Goal: Information Seeking & Learning: Check status

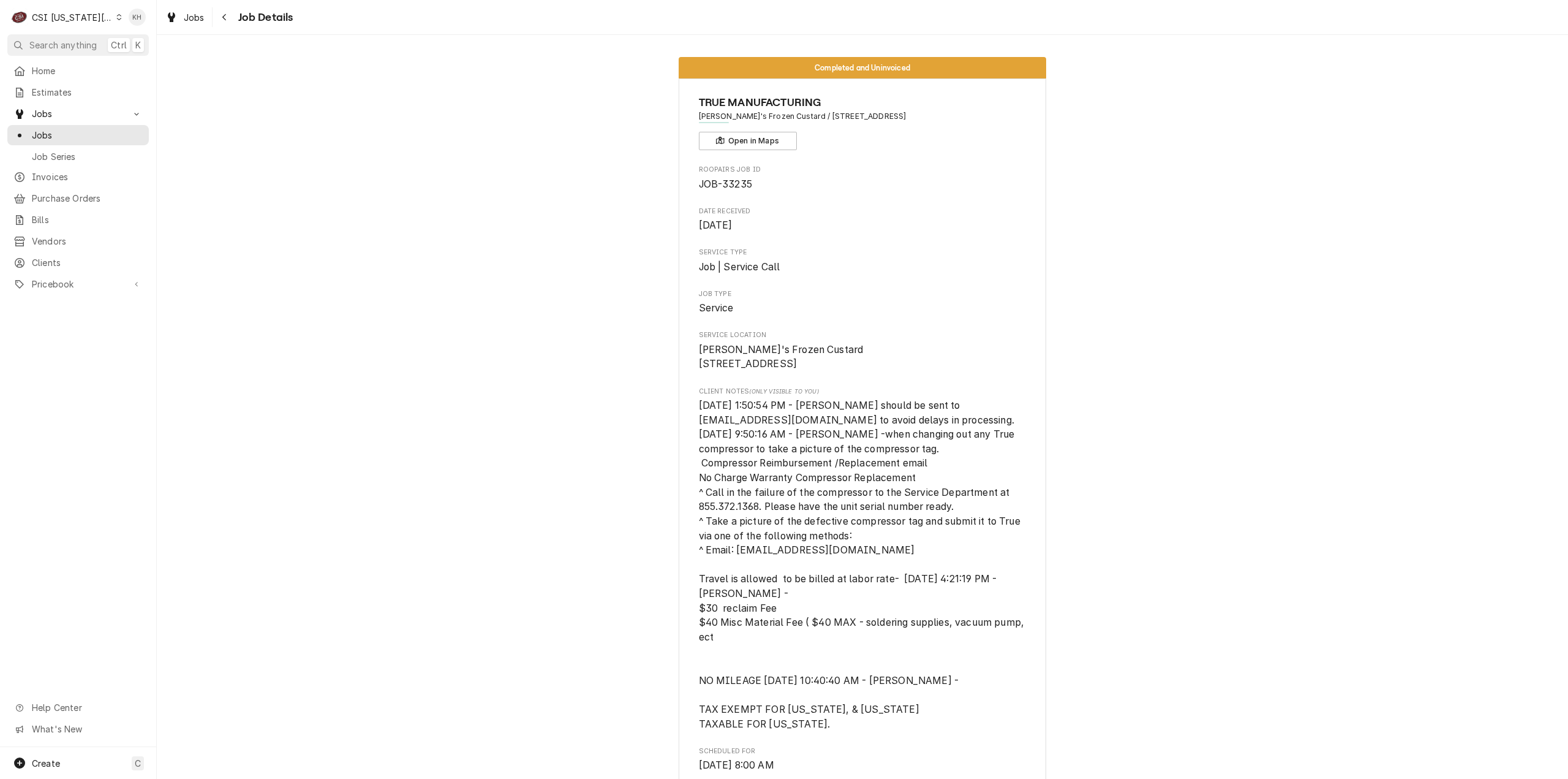
scroll to position [1716, 0]
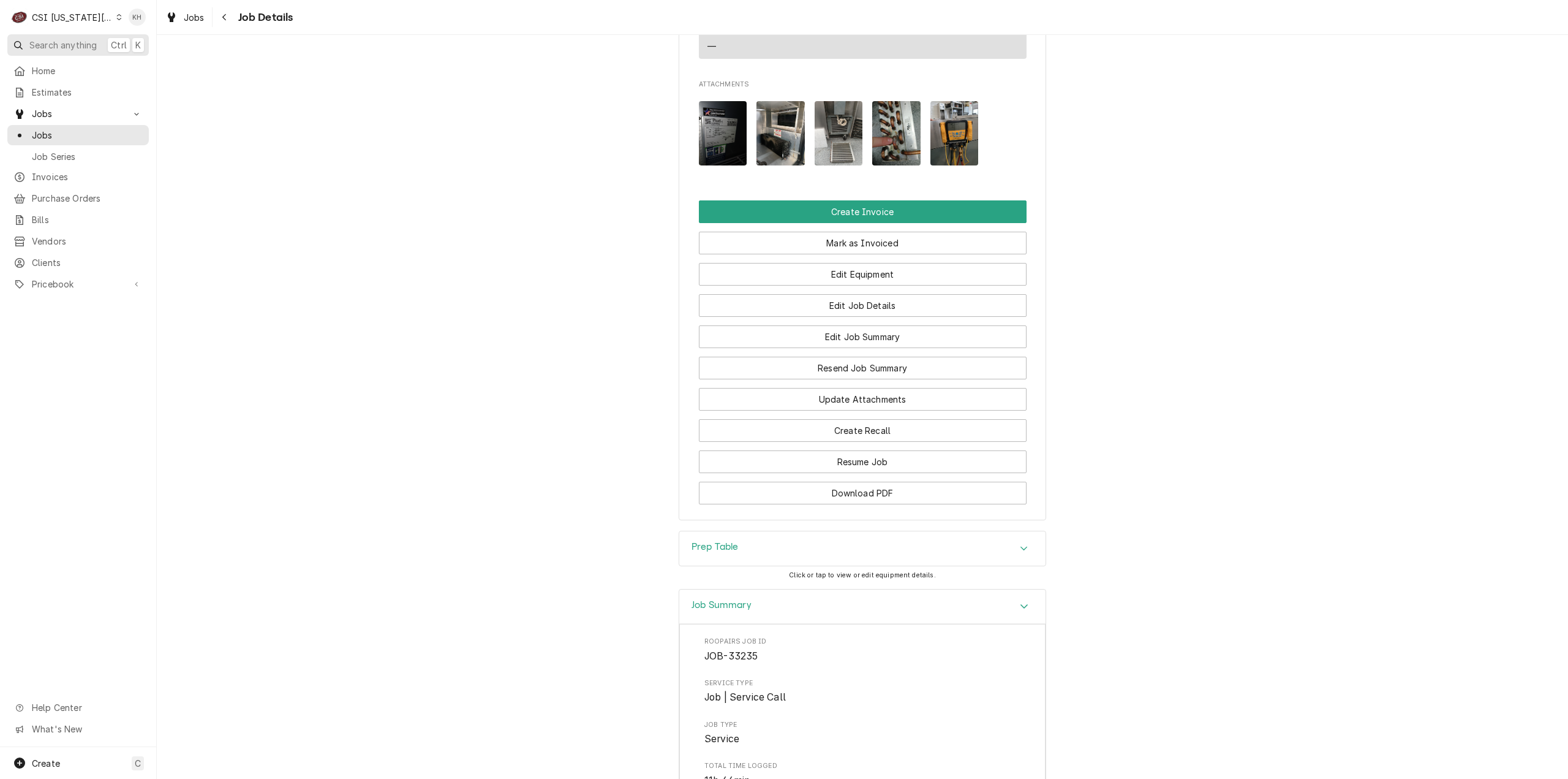
click at [79, 45] on span "Search anything" at bounding box center [63, 45] width 68 height 13
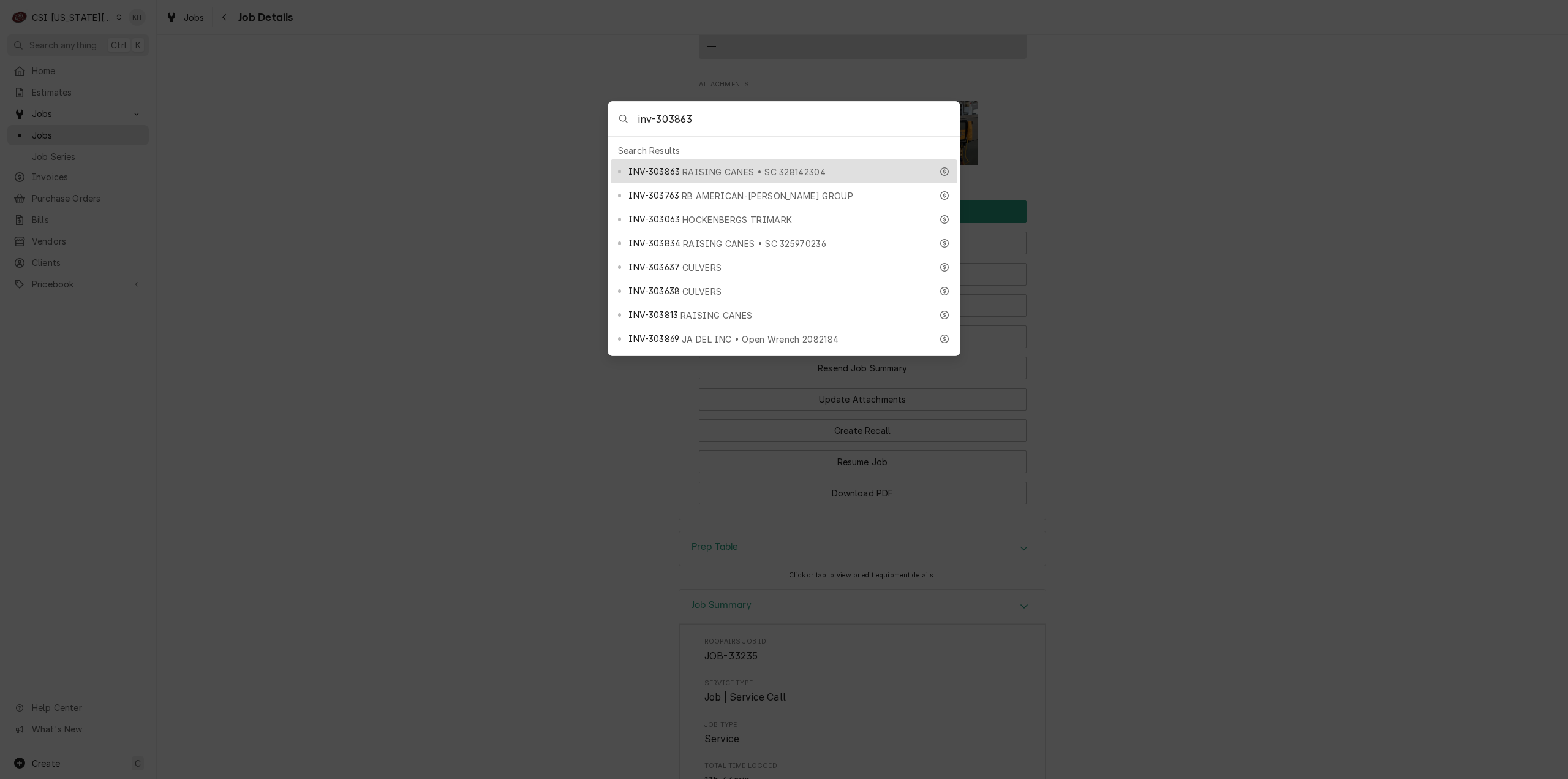
type input "inv-303863"
click at [668, 174] on div "INV-303863 RAISING CANES • SC 328142304" at bounding box center [784, 171] width 347 height 24
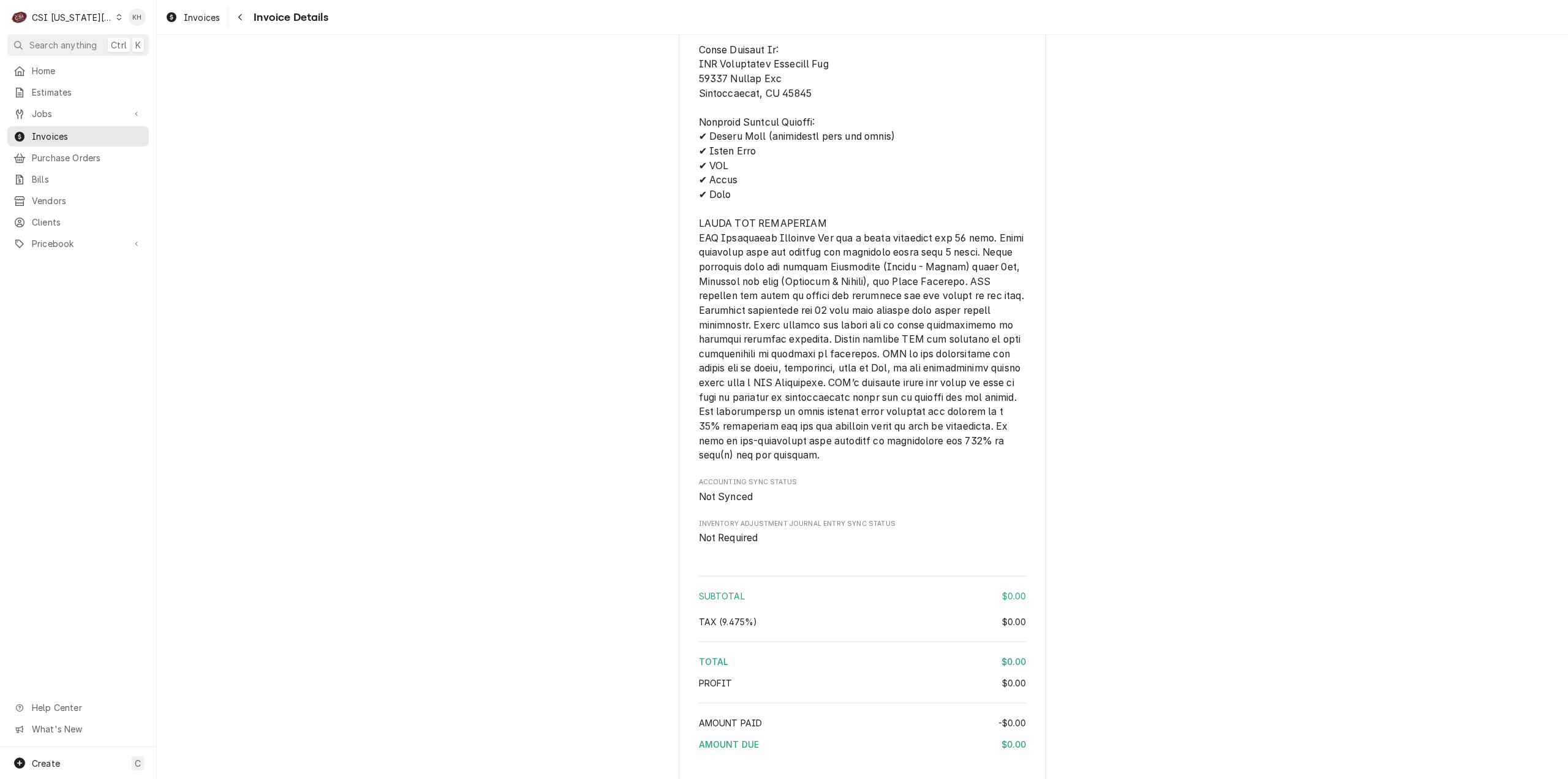
scroll to position [1642, 0]
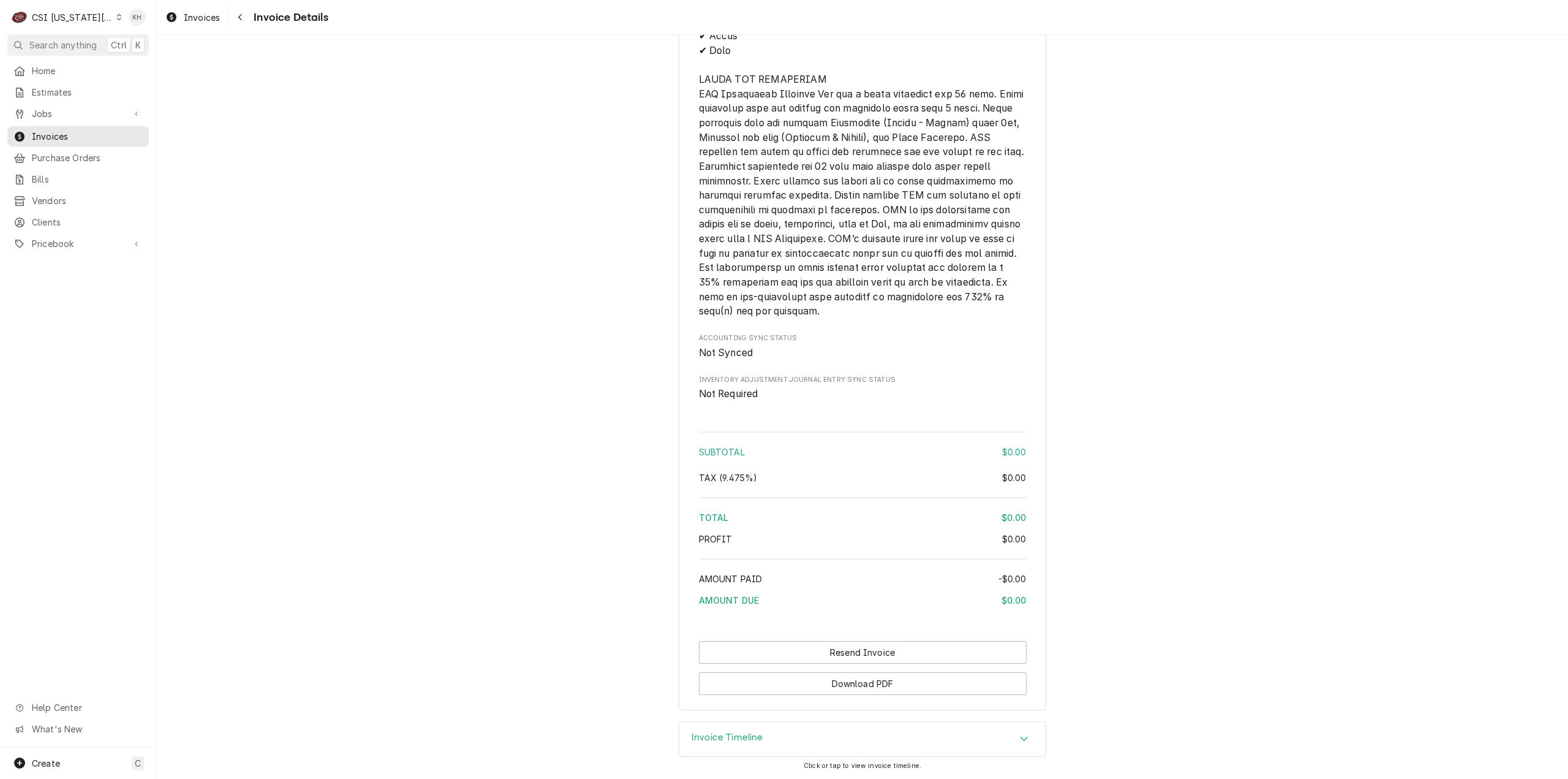
click at [738, 741] on h3 "Invoice Timeline" at bounding box center [727, 738] width 72 height 12
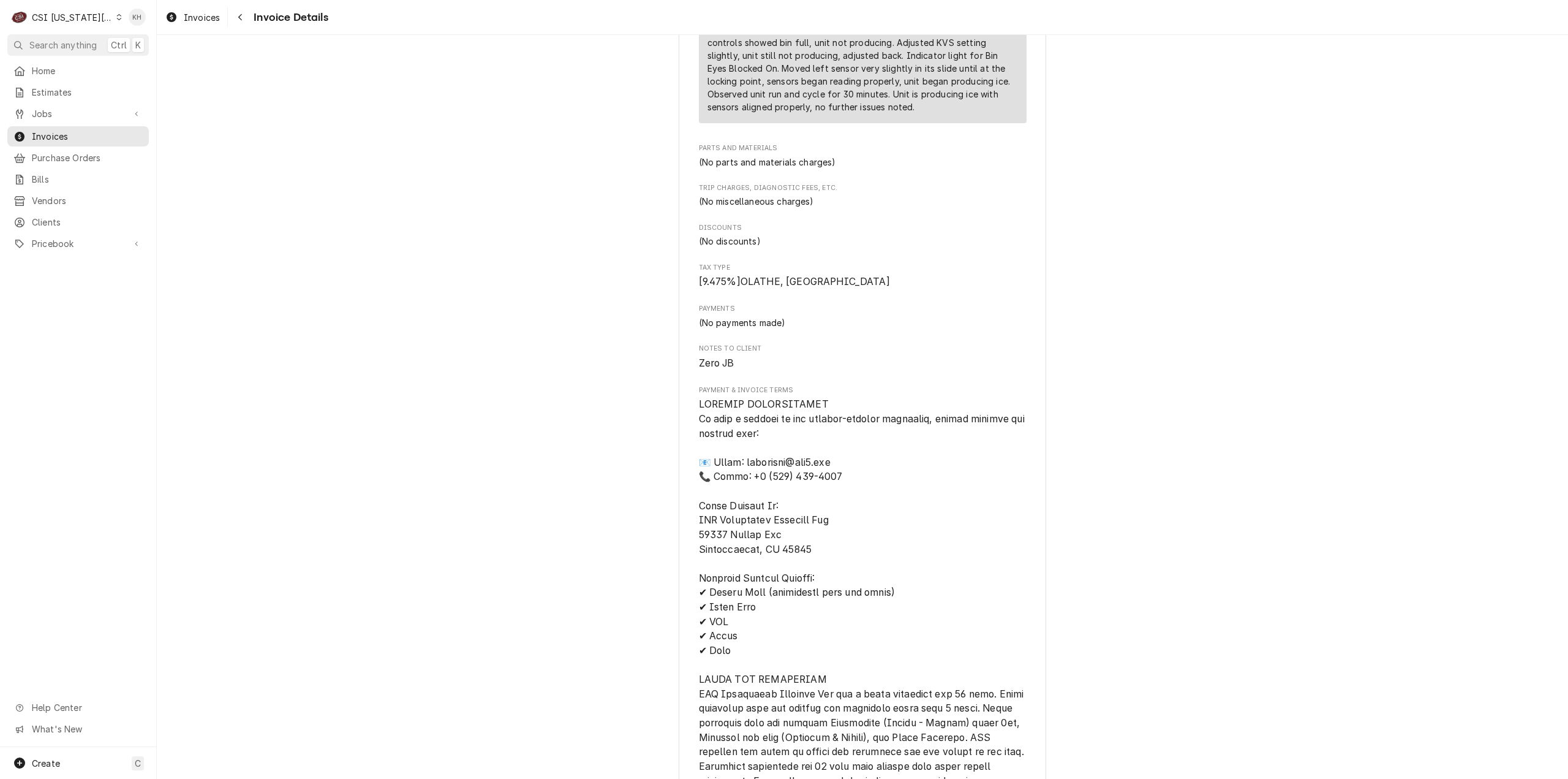
scroll to position [985, 0]
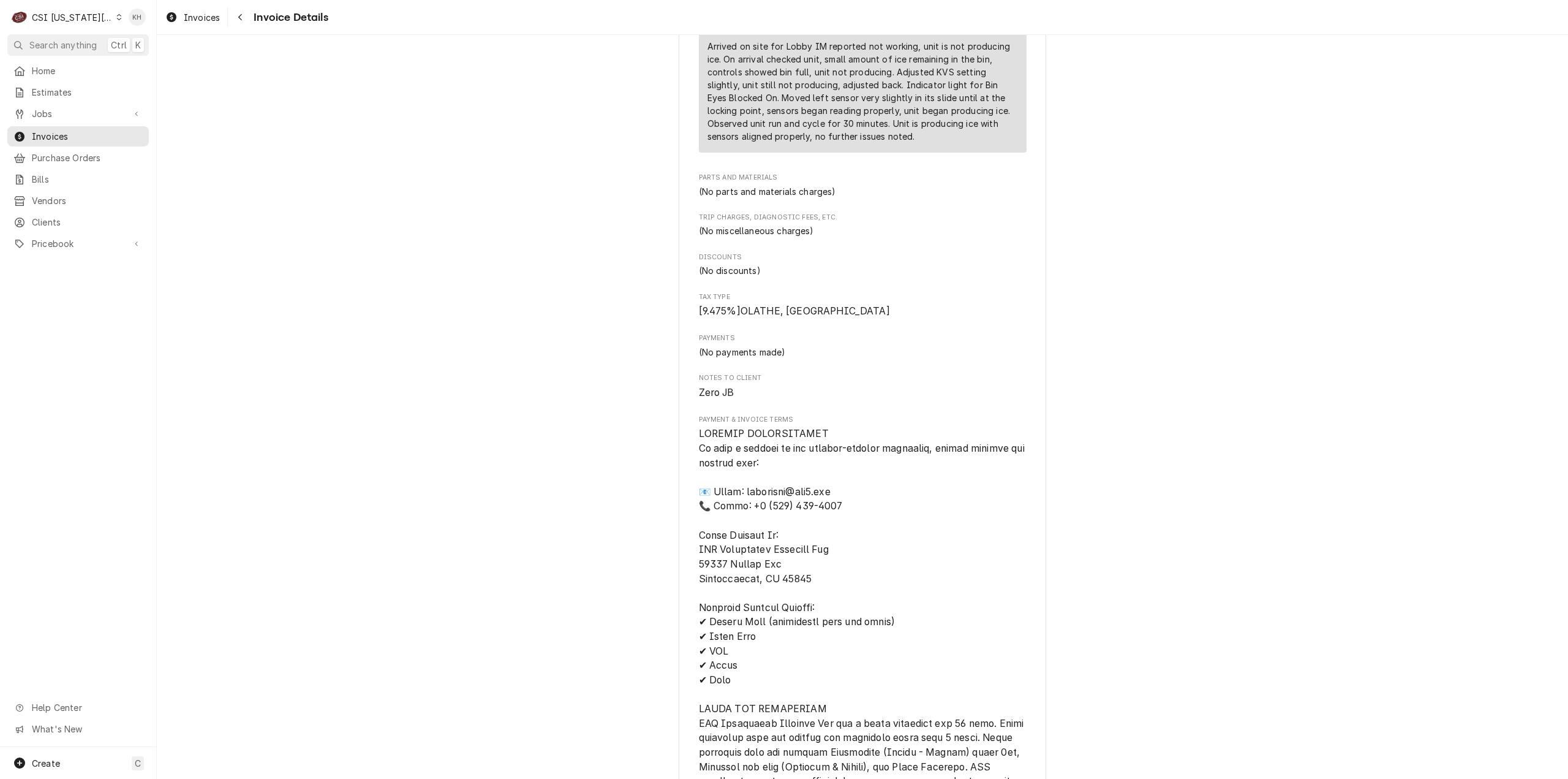
click at [76, 43] on span "Search anything" at bounding box center [63, 45] width 68 height 13
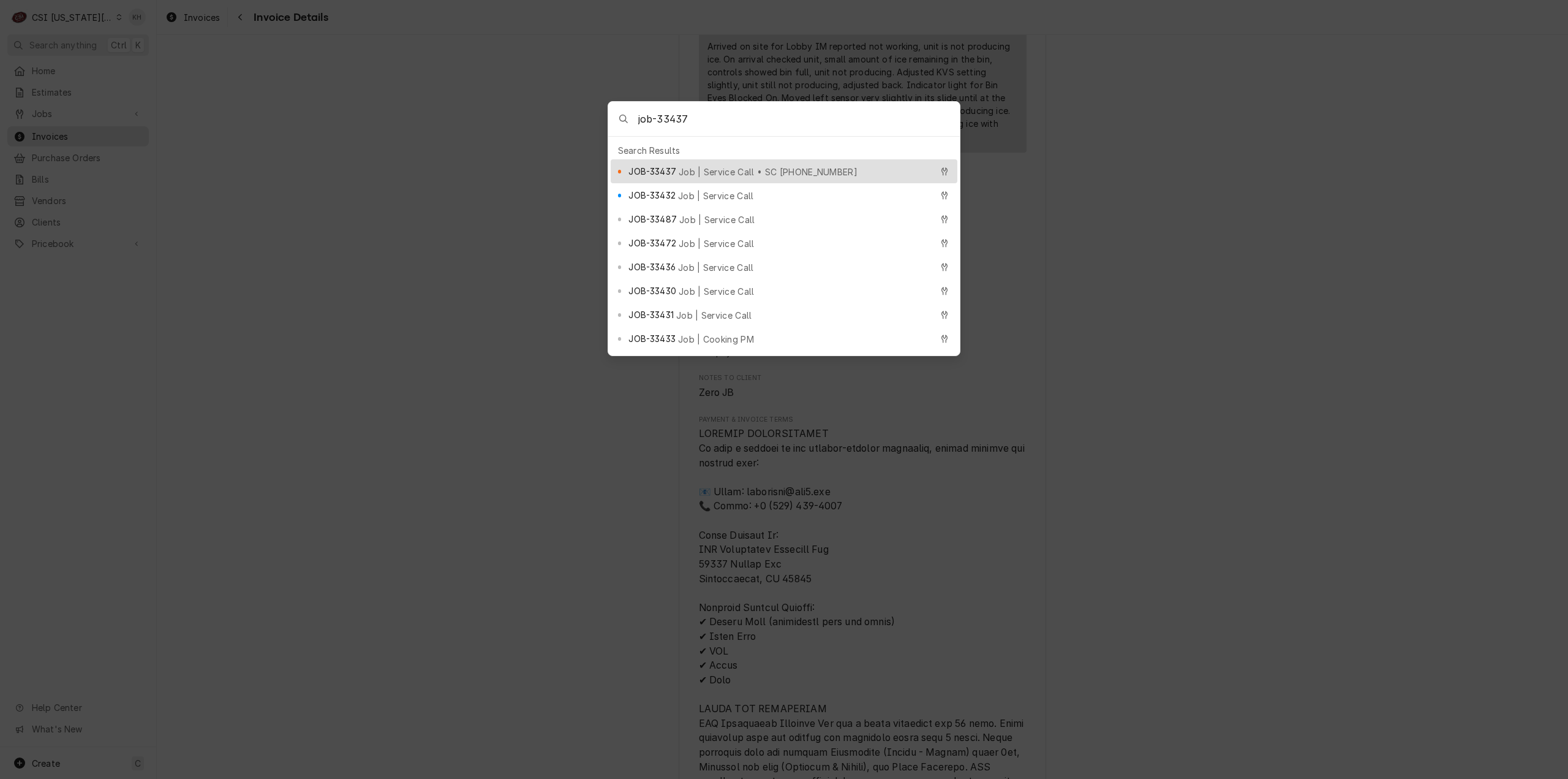
type input "job-33437"
drag, startPoint x: 767, startPoint y: 163, endPoint x: 791, endPoint y: 169, distance: 24.7
click at [767, 166] on span "Job | Service Call • SC 328607141" at bounding box center [768, 172] width 179 height 13
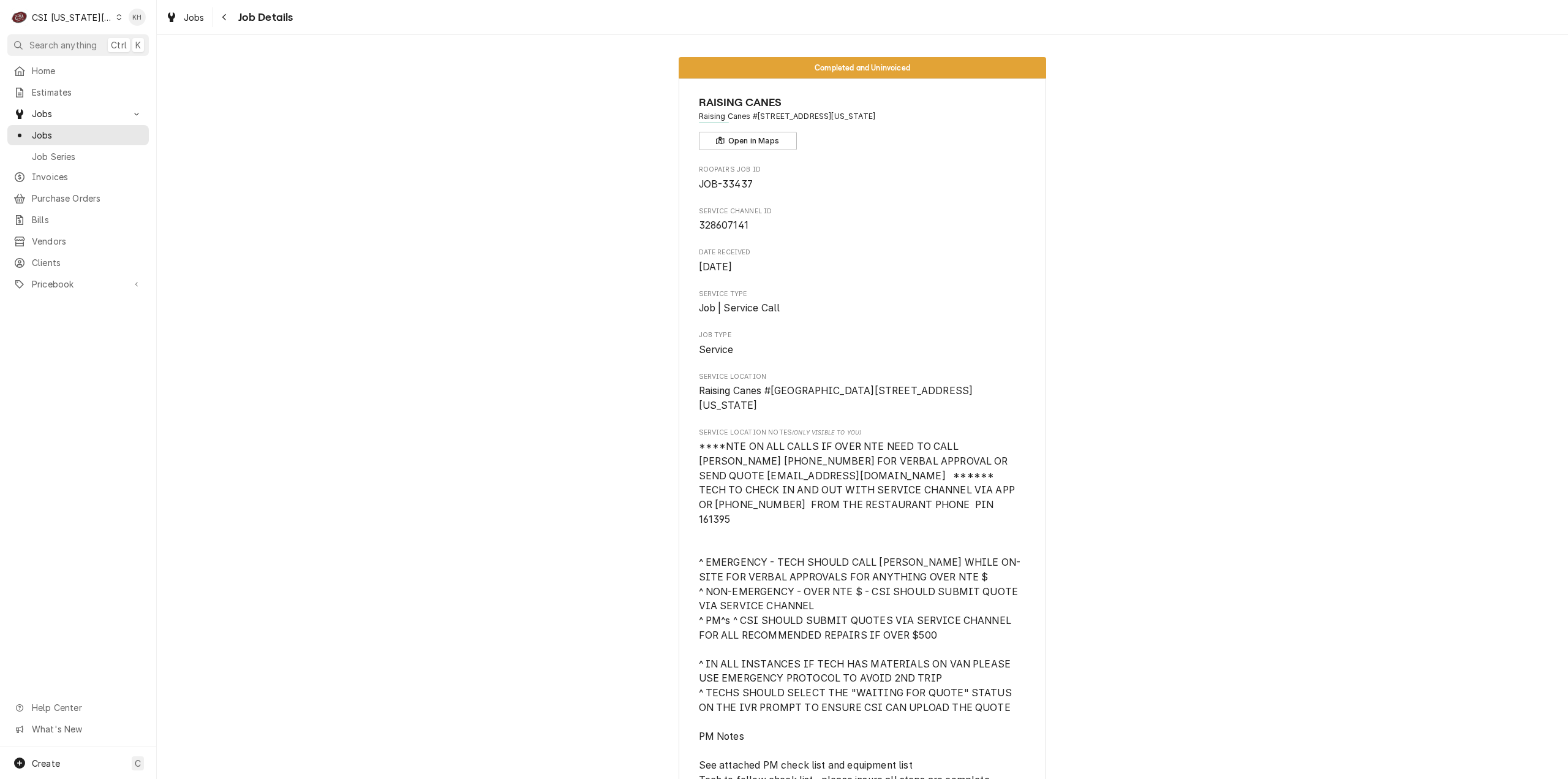
drag, startPoint x: 59, startPoint y: 14, endPoint x: 78, endPoint y: 16, distance: 19.1
click at [59, 14] on div "CSI [US_STATE][GEOGRAPHIC_DATA]" at bounding box center [73, 17] width 81 height 13
click at [139, 61] on div "CSI St. Louis" at bounding box center [210, 67] width 179 height 13
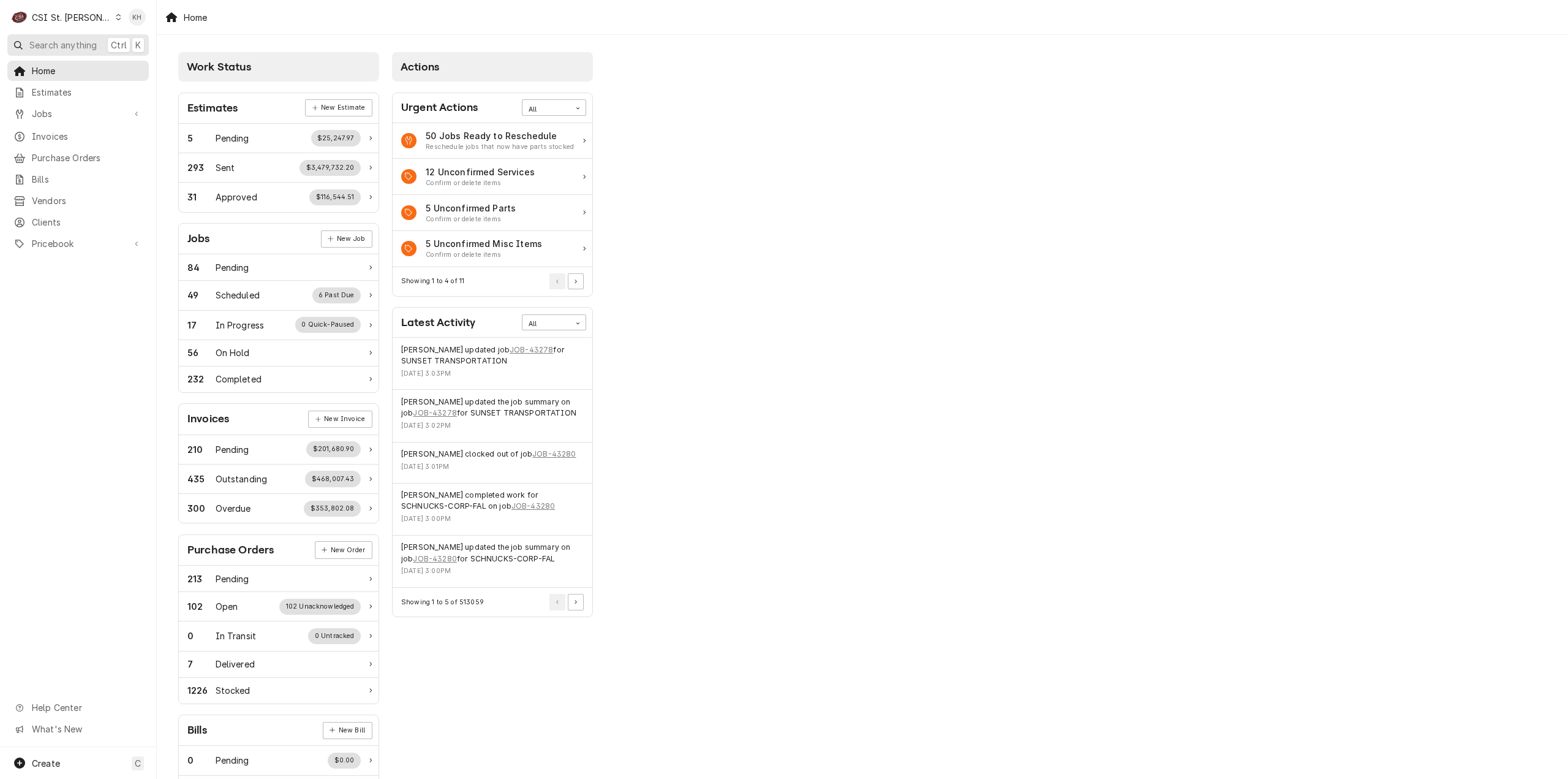
click at [90, 42] on span "Search anything" at bounding box center [63, 45] width 68 height 13
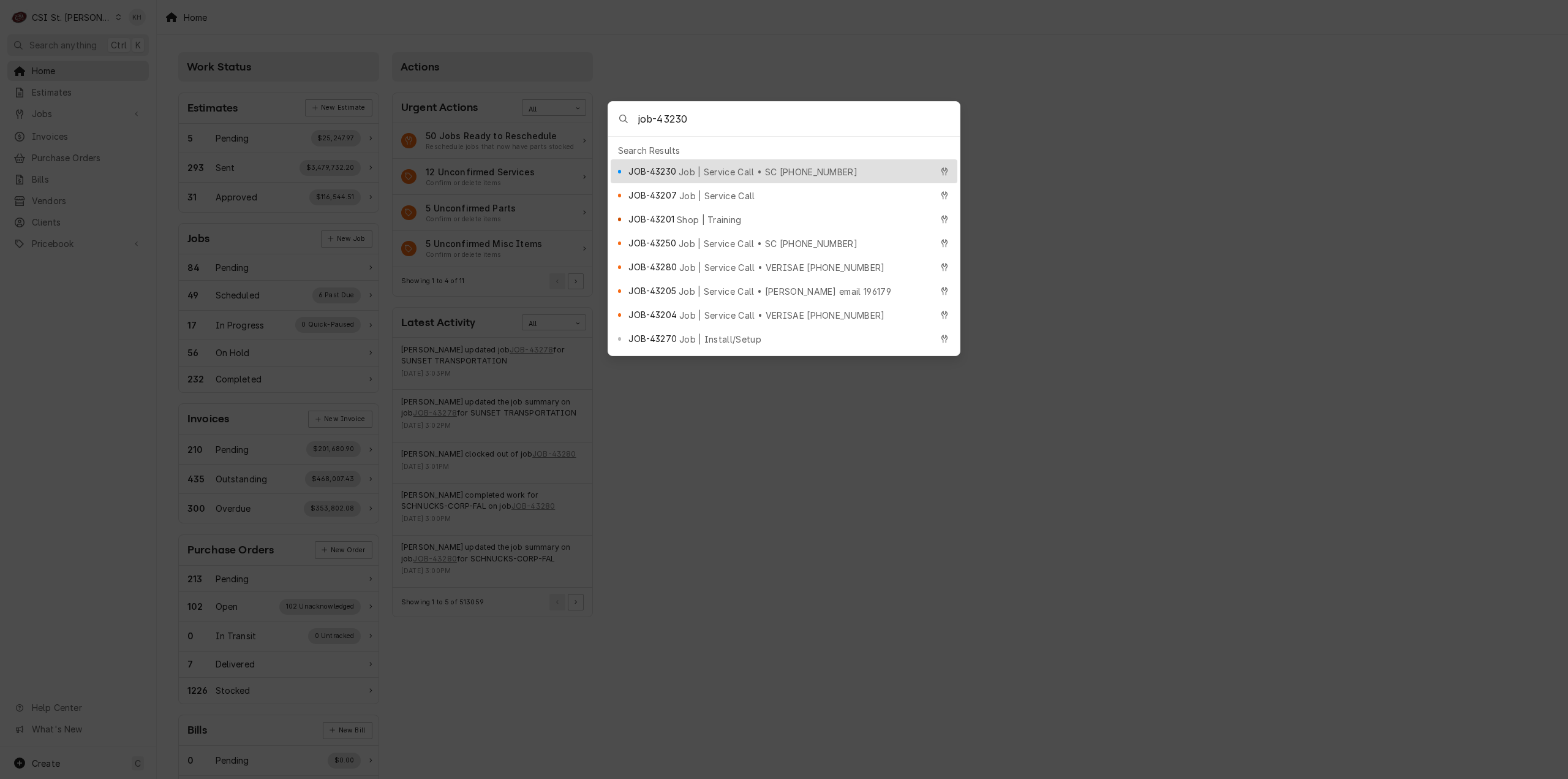
type input "job-43230"
click at [741, 164] on div "JOB-43230 Job | Service Call • SC 328622928" at bounding box center [780, 171] width 303 height 14
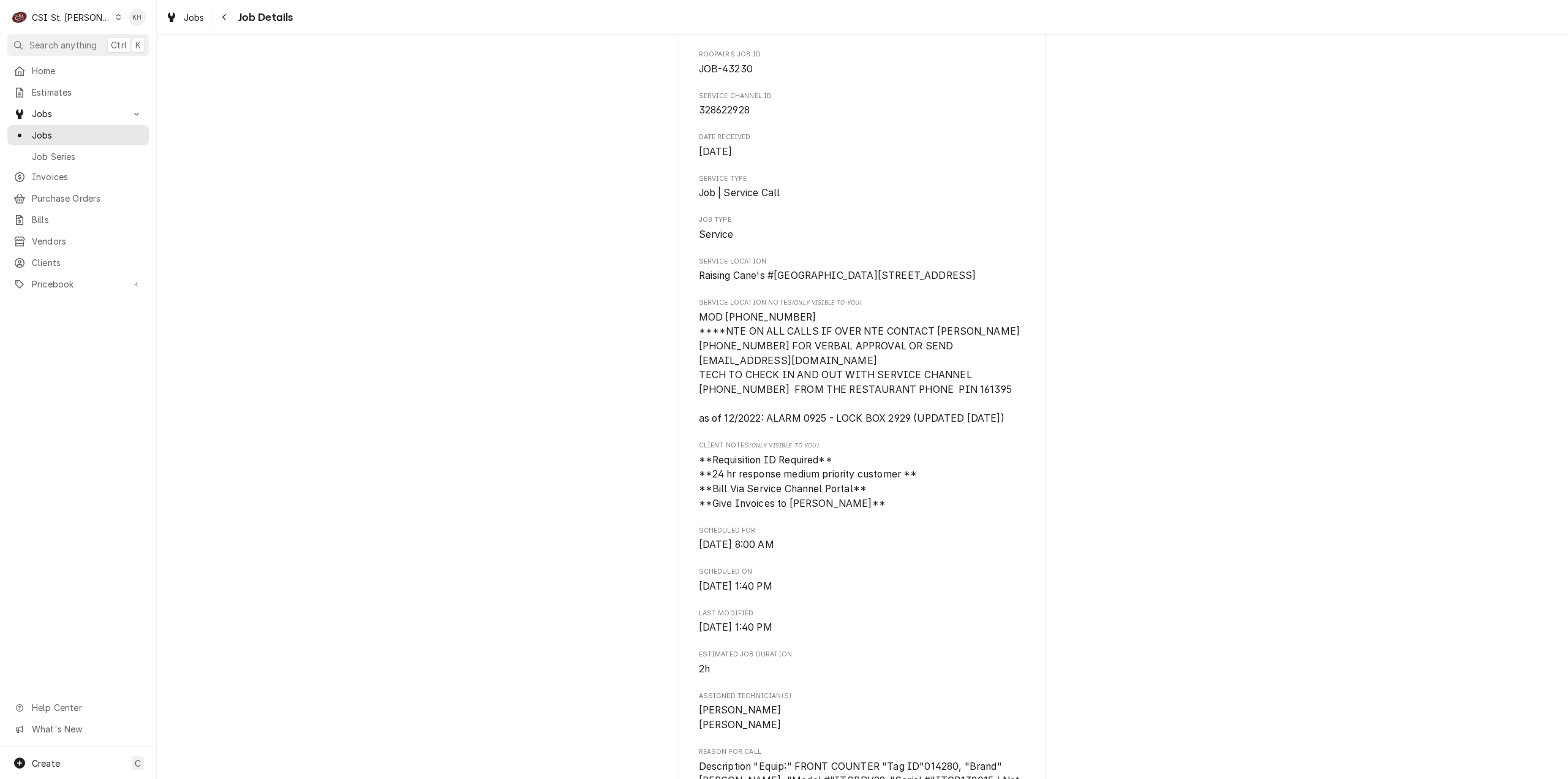
scroll to position [123, 0]
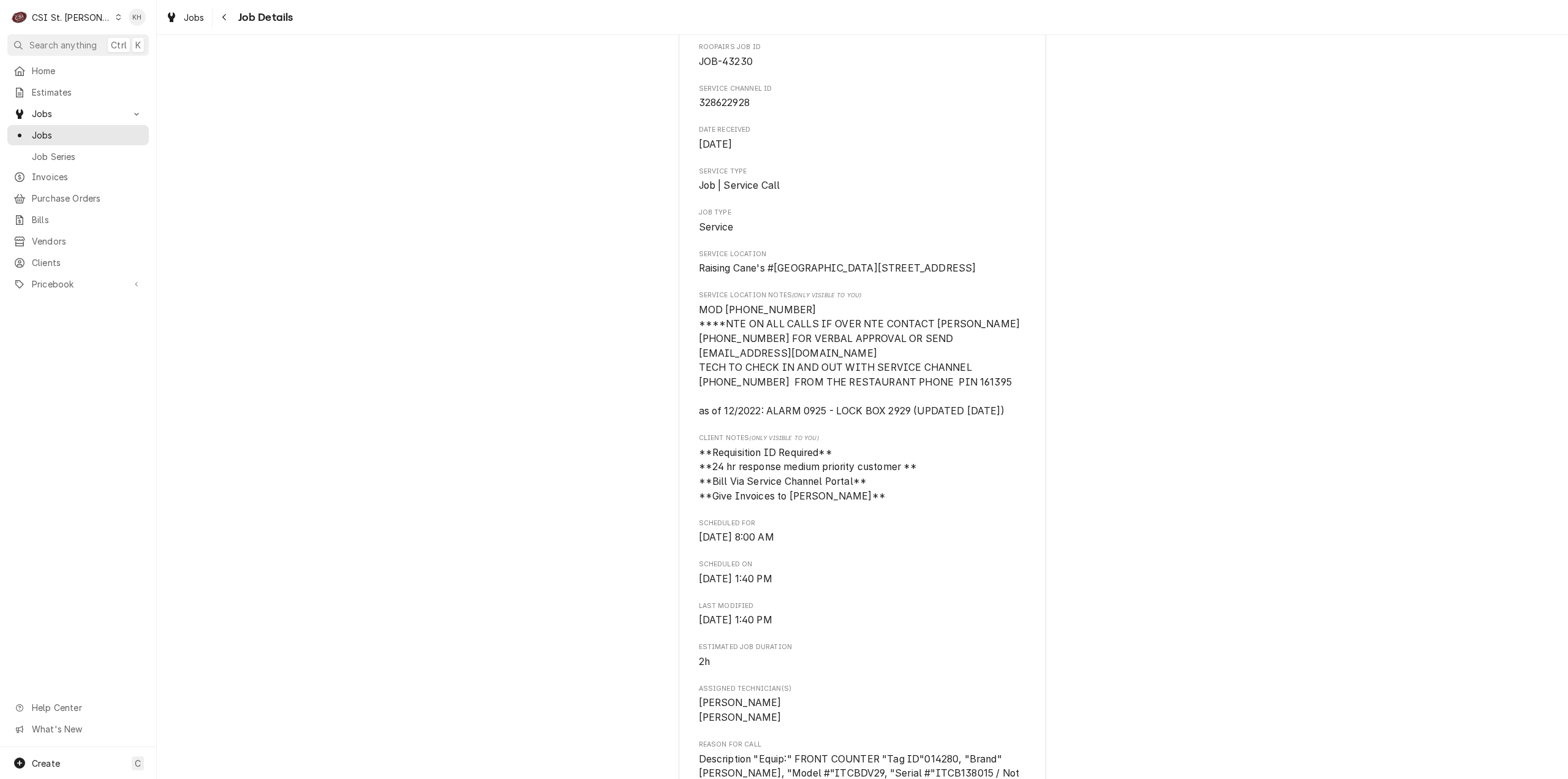
click at [59, 45] on span "Search anything" at bounding box center [63, 45] width 68 height 13
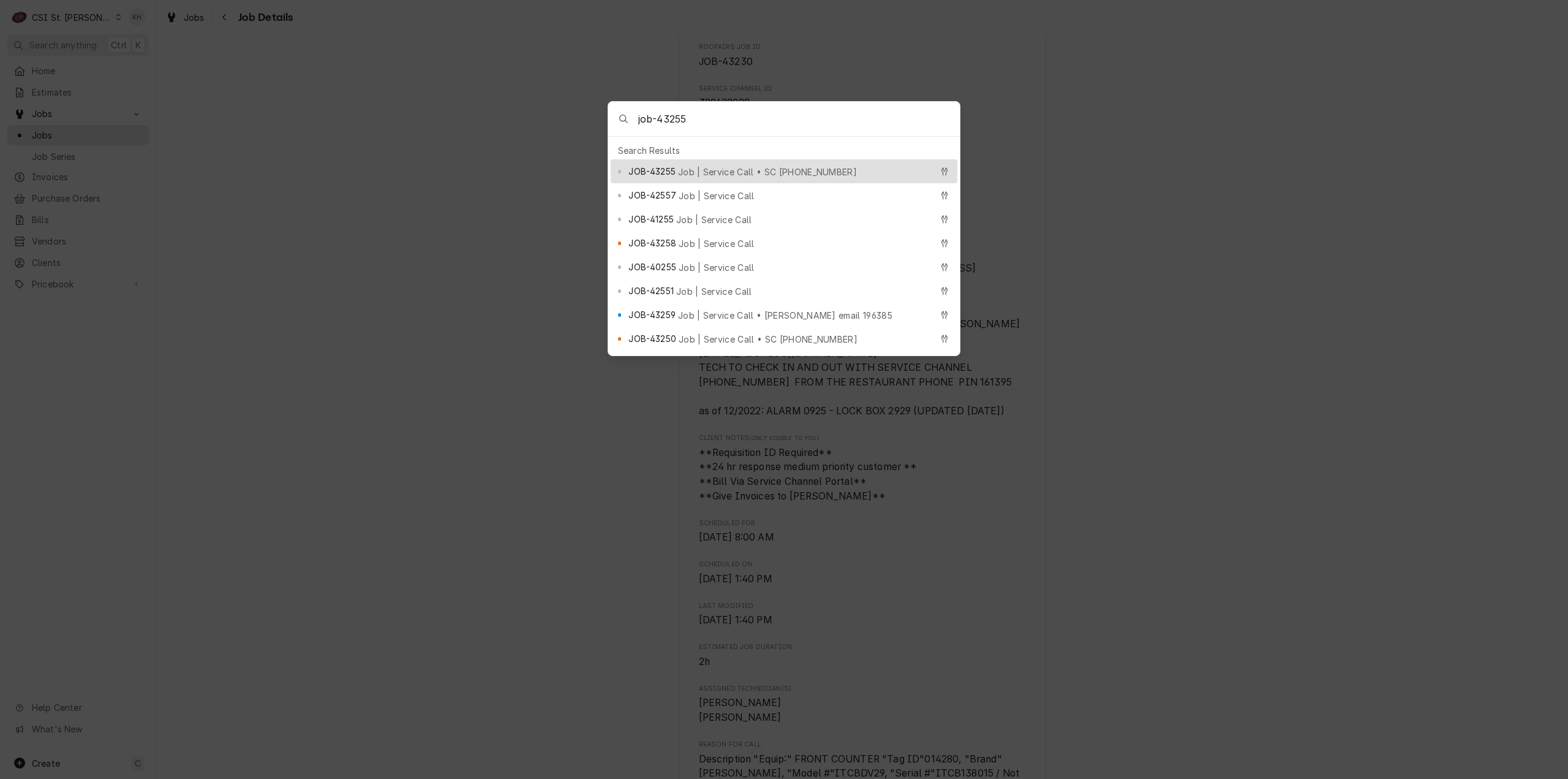
type input "job-43255"
click at [663, 165] on span "JOB-43255" at bounding box center [652, 171] width 46 height 13
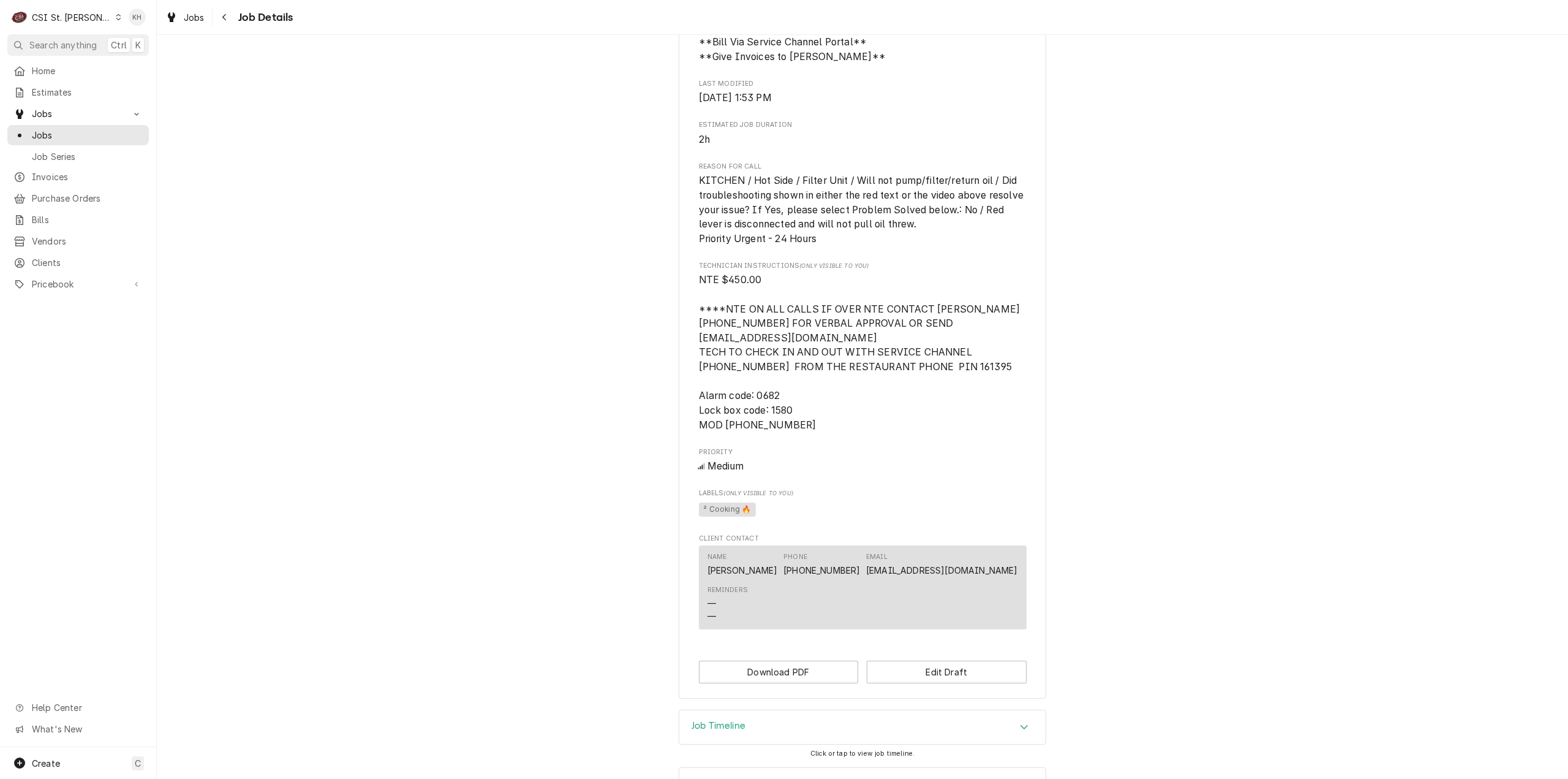
scroll to position [723, 0]
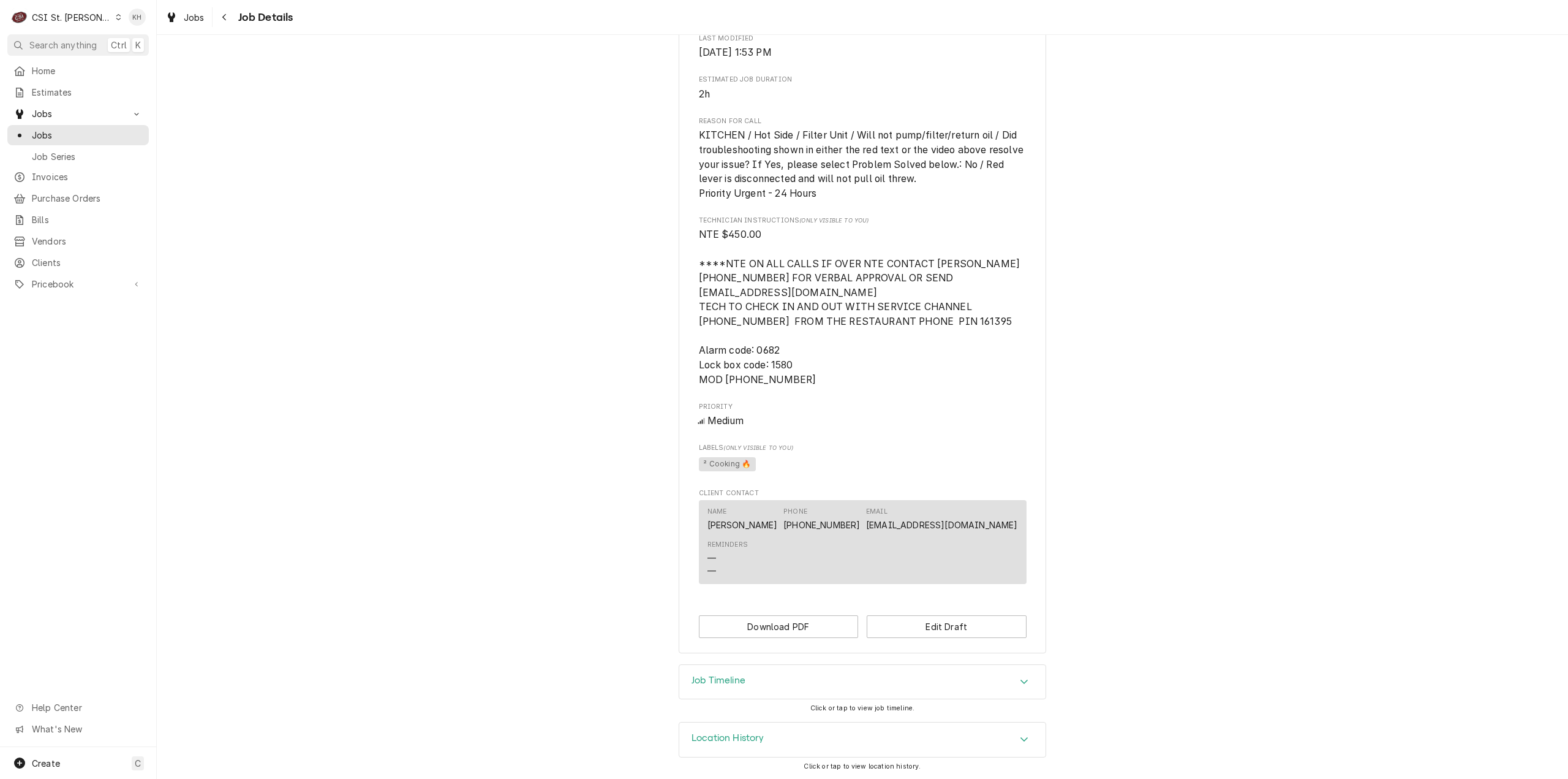
click at [816, 683] on div "Job Timeline" at bounding box center [862, 682] width 366 height 35
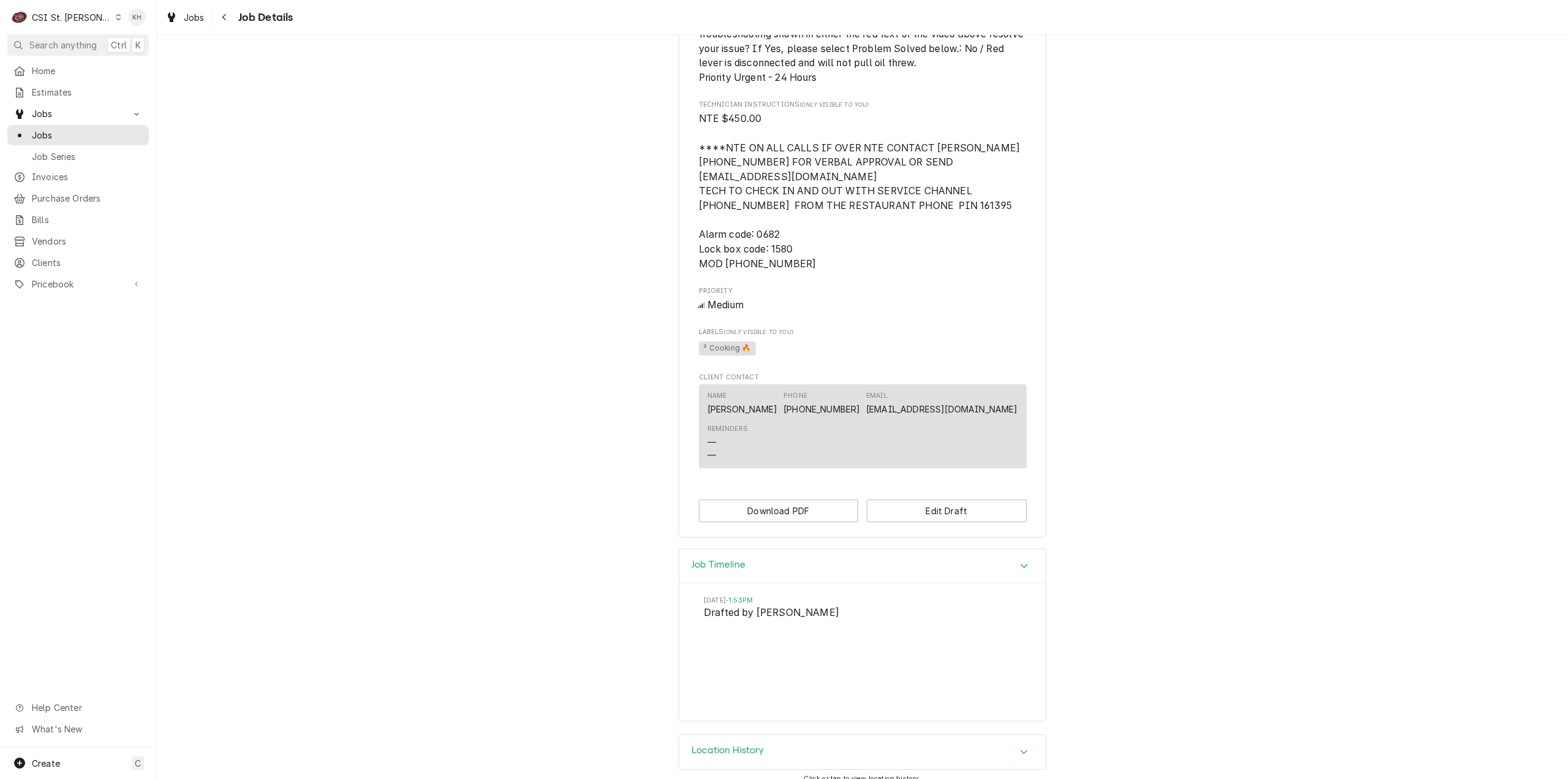
scroll to position [851, 0]
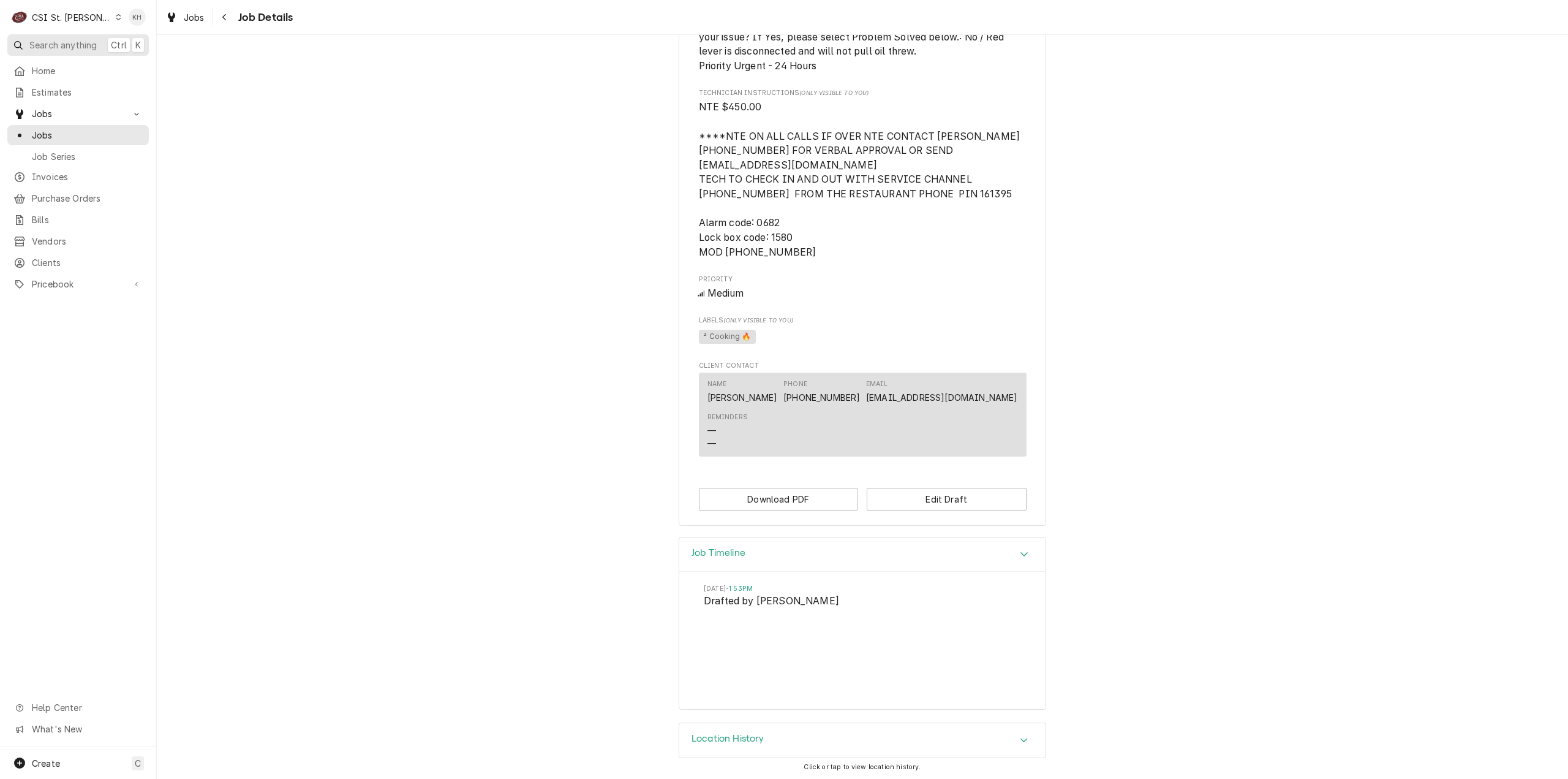
click at [57, 40] on span "Search anything" at bounding box center [63, 45] width 68 height 13
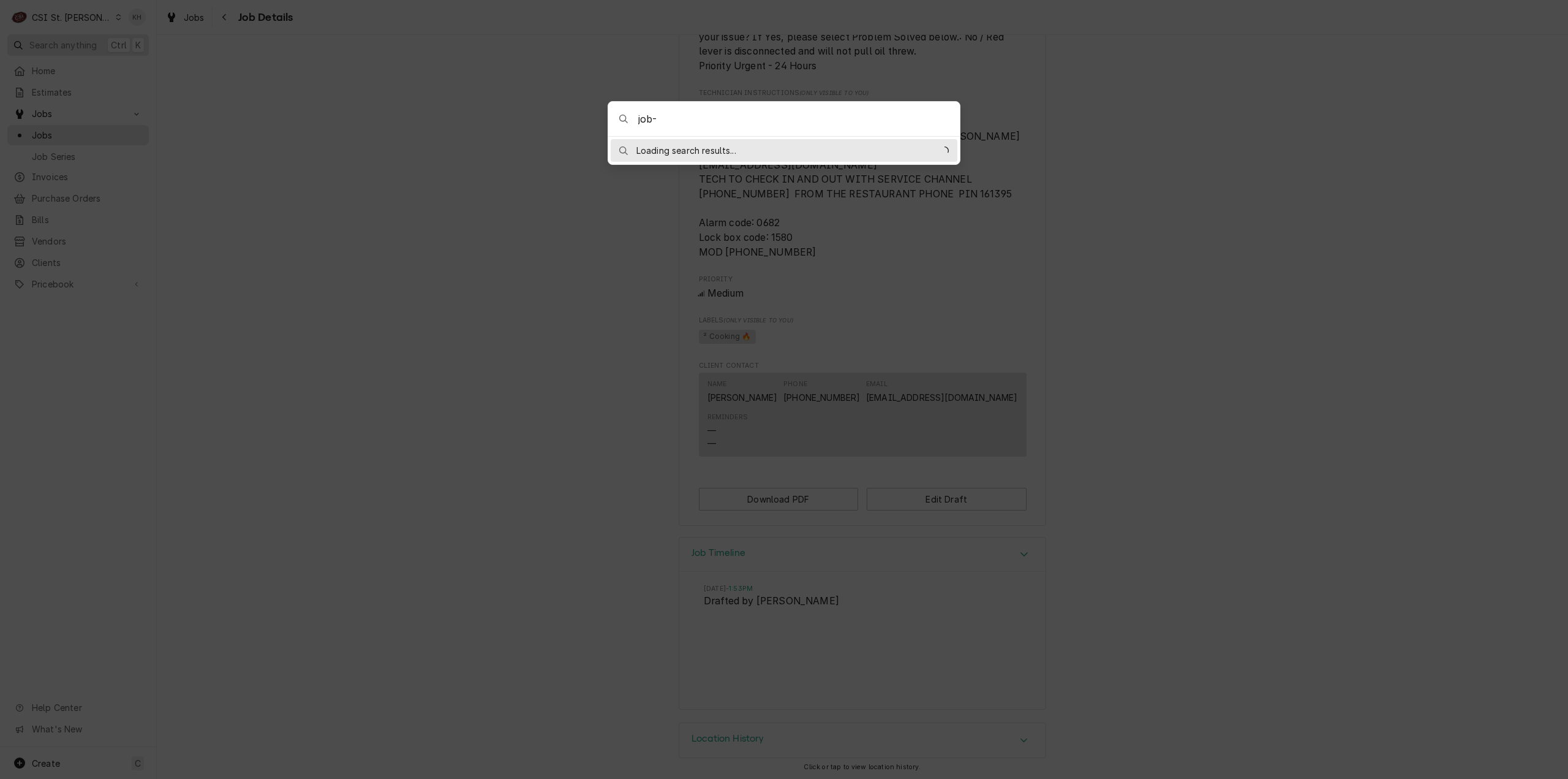
type input "job-43265"
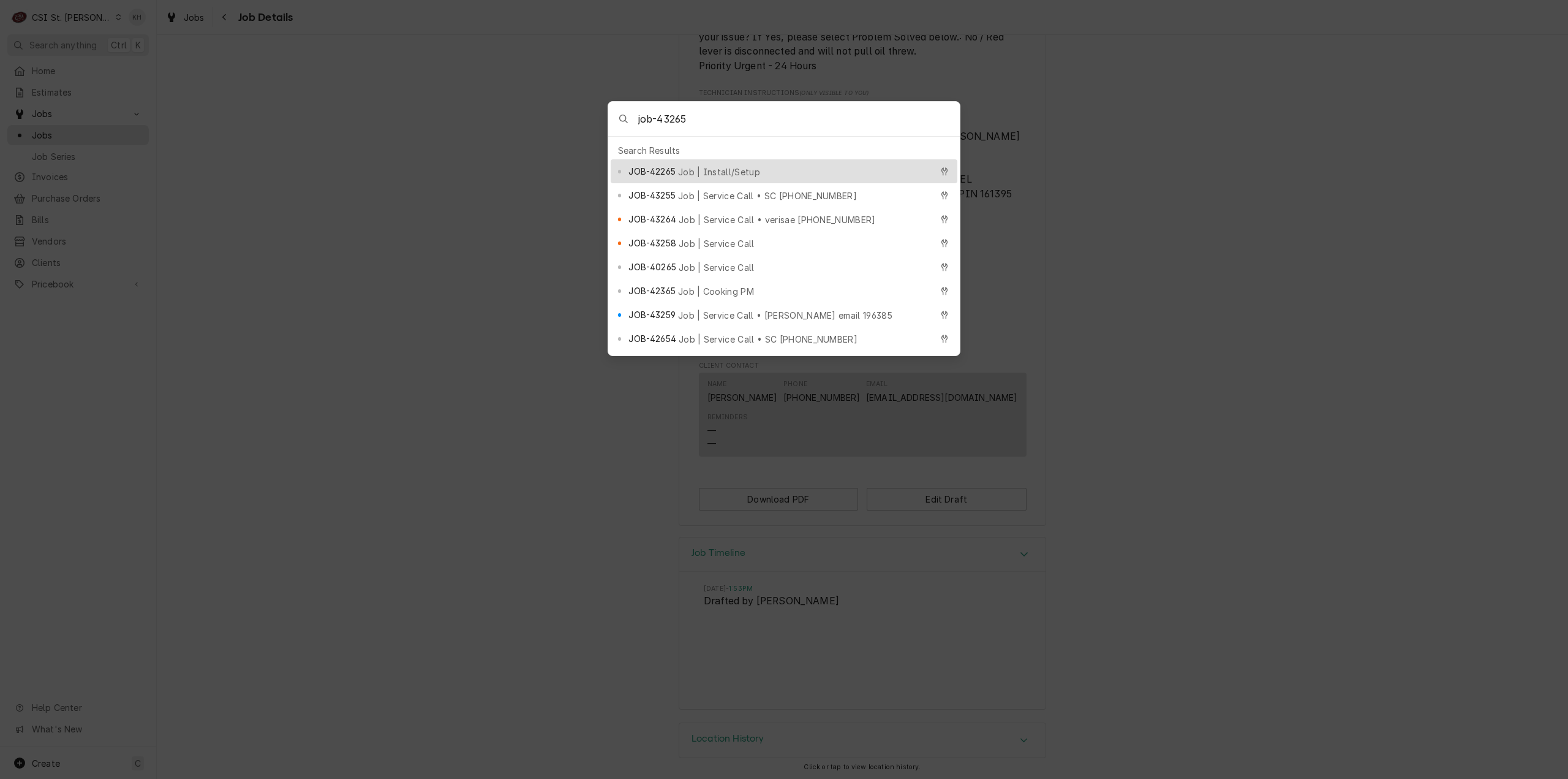
click at [408, 299] on body "C CSI St. Louis KH Search anything Ctrl K Home Estimates Jobs Jobs Job Series I…" at bounding box center [784, 389] width 1568 height 779
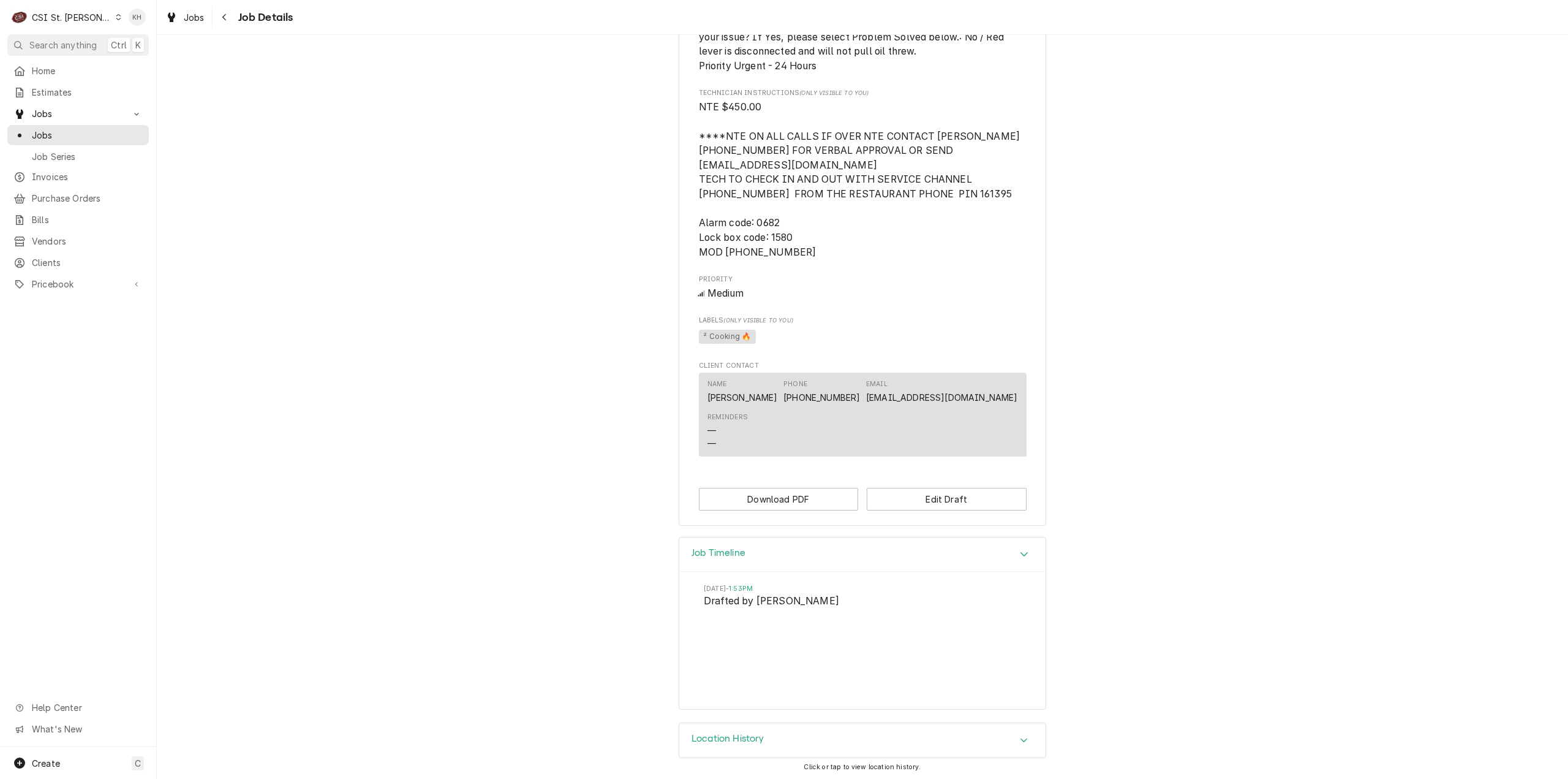
click at [101, 41] on button "Search anything Ctrl K" at bounding box center [78, 45] width 141 height 21
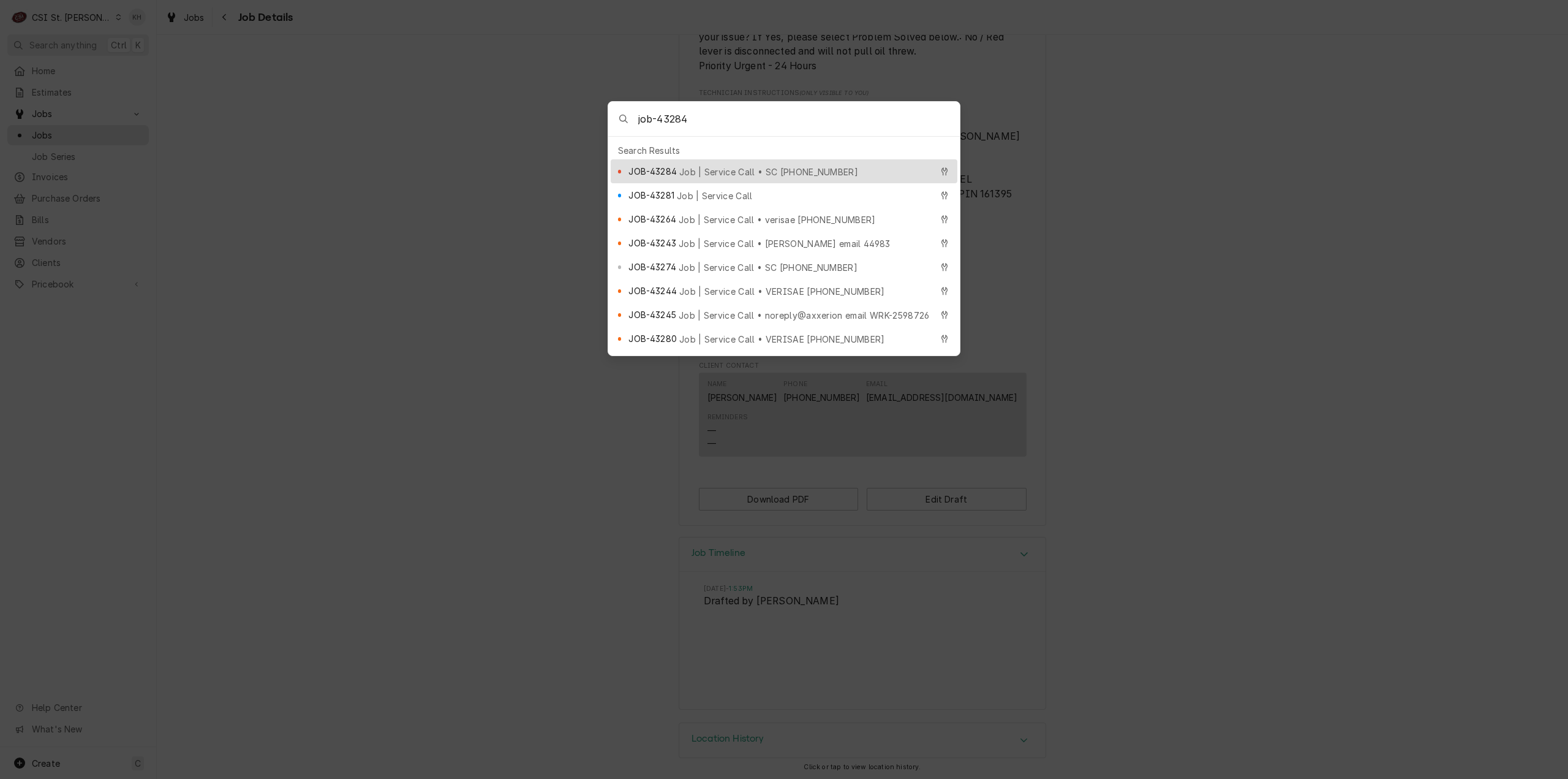
type input "job-43284"
click at [727, 166] on span "Job | Service Call • SC 328772263" at bounding box center [769, 172] width 179 height 13
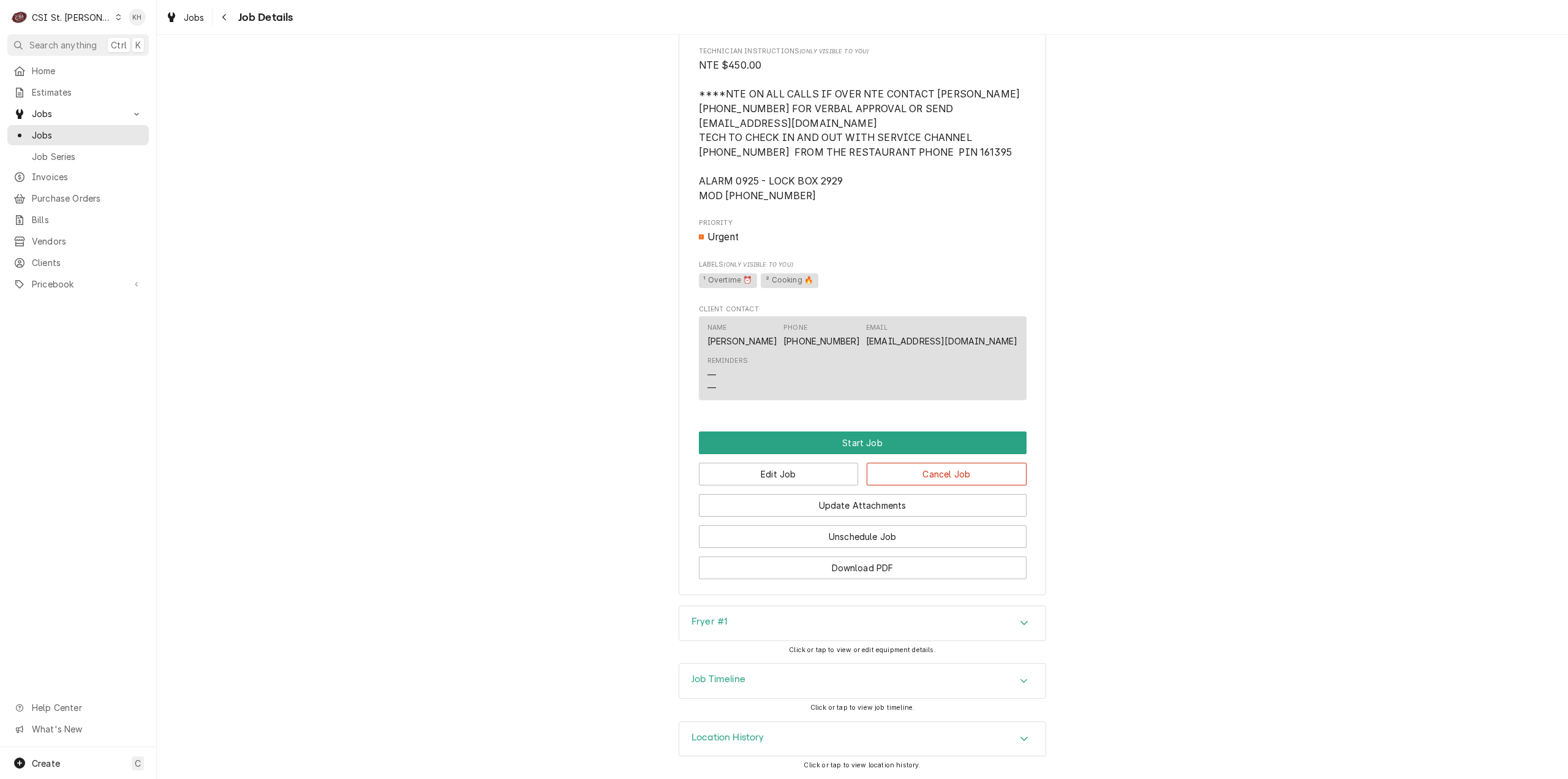
click at [752, 683] on div "Job Timeline" at bounding box center [862, 681] width 366 height 35
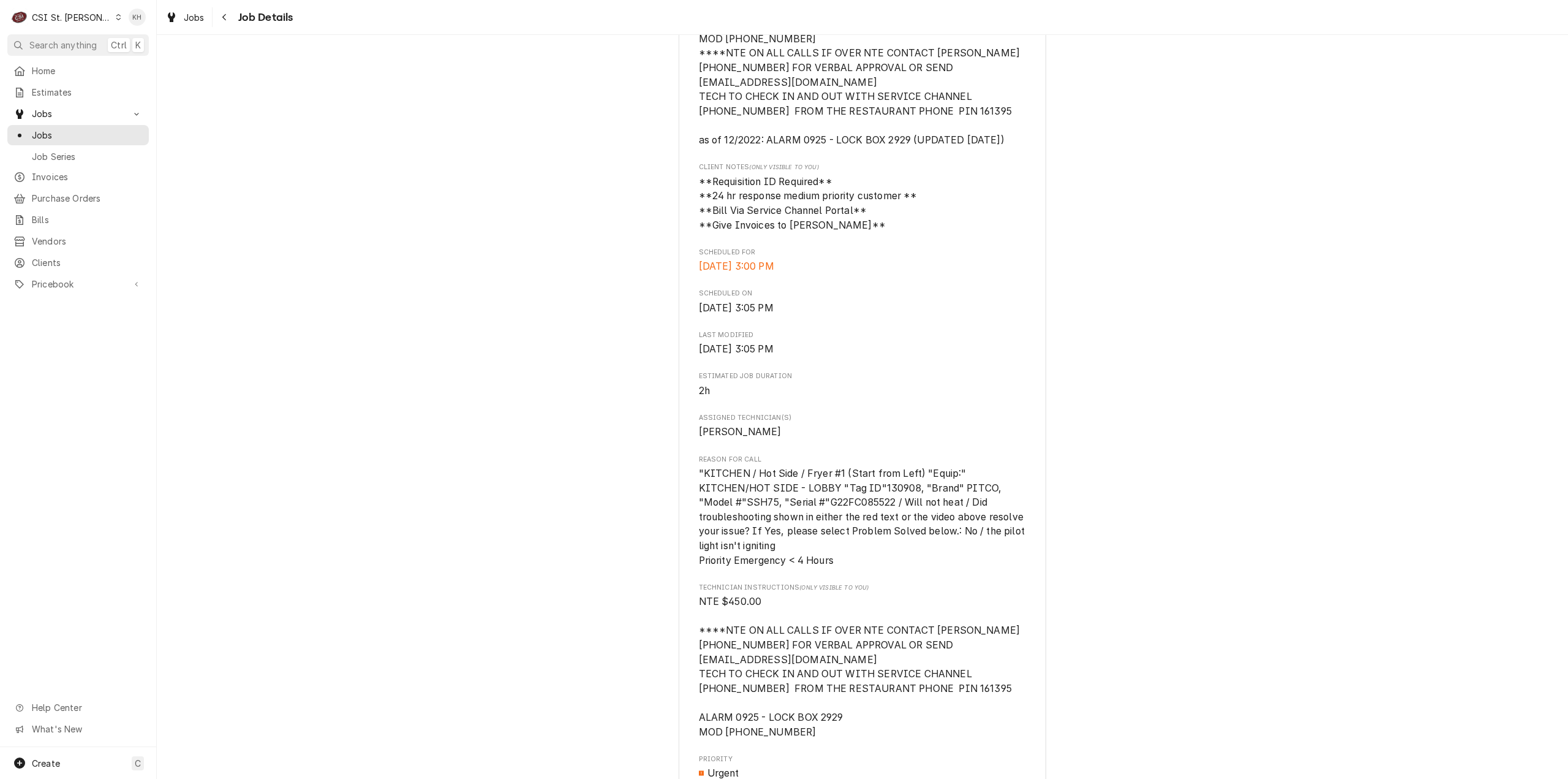
scroll to position [229, 0]
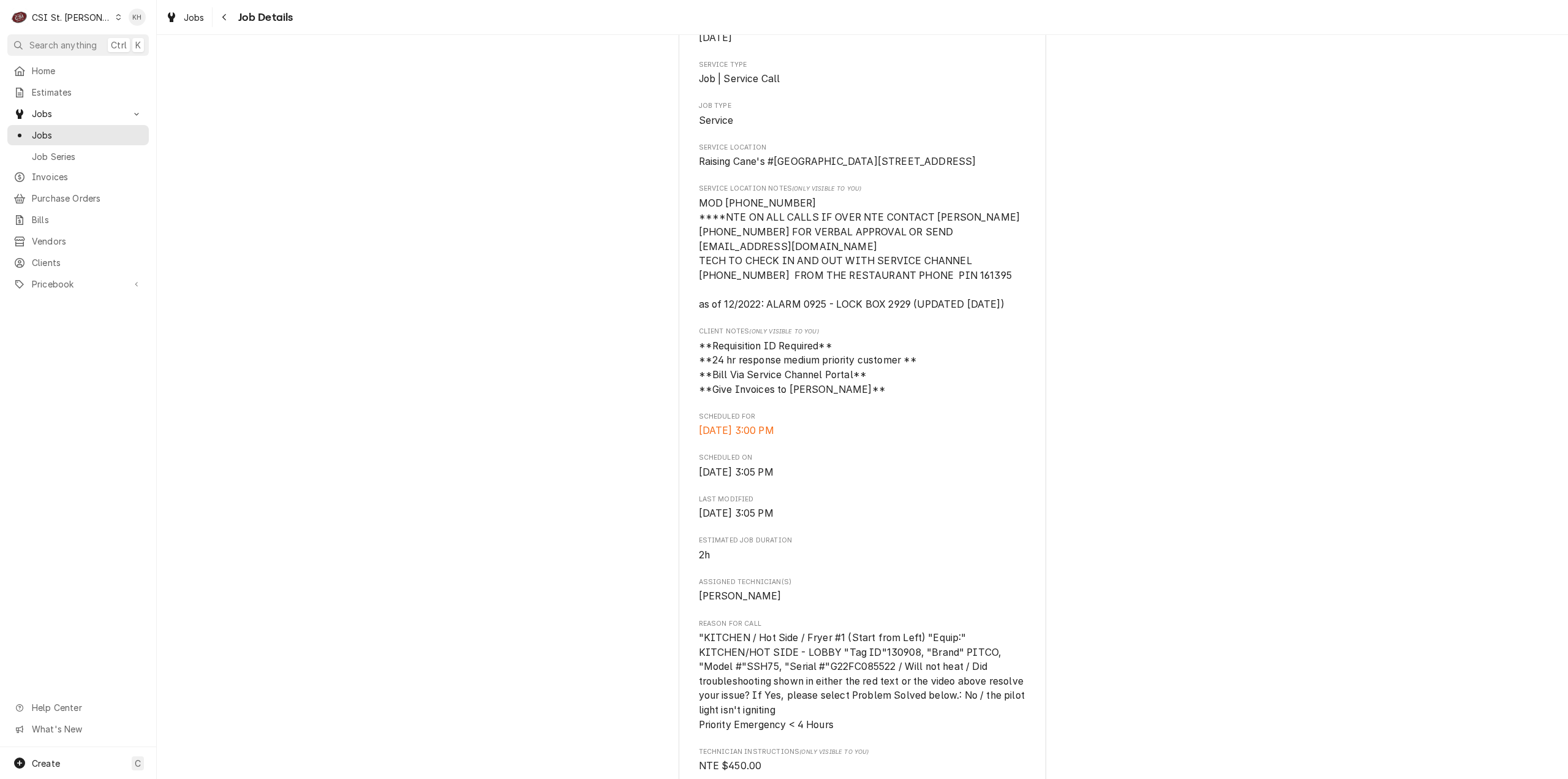
drag, startPoint x: 57, startPoint y: 19, endPoint x: 63, endPoint y: 27, distance: 10.0
click at [57, 19] on div "CSI St. [PERSON_NAME]" at bounding box center [72, 17] width 79 height 13
click at [136, 26] on div "CSI Kansas City" at bounding box center [188, 24] width 161 height 13
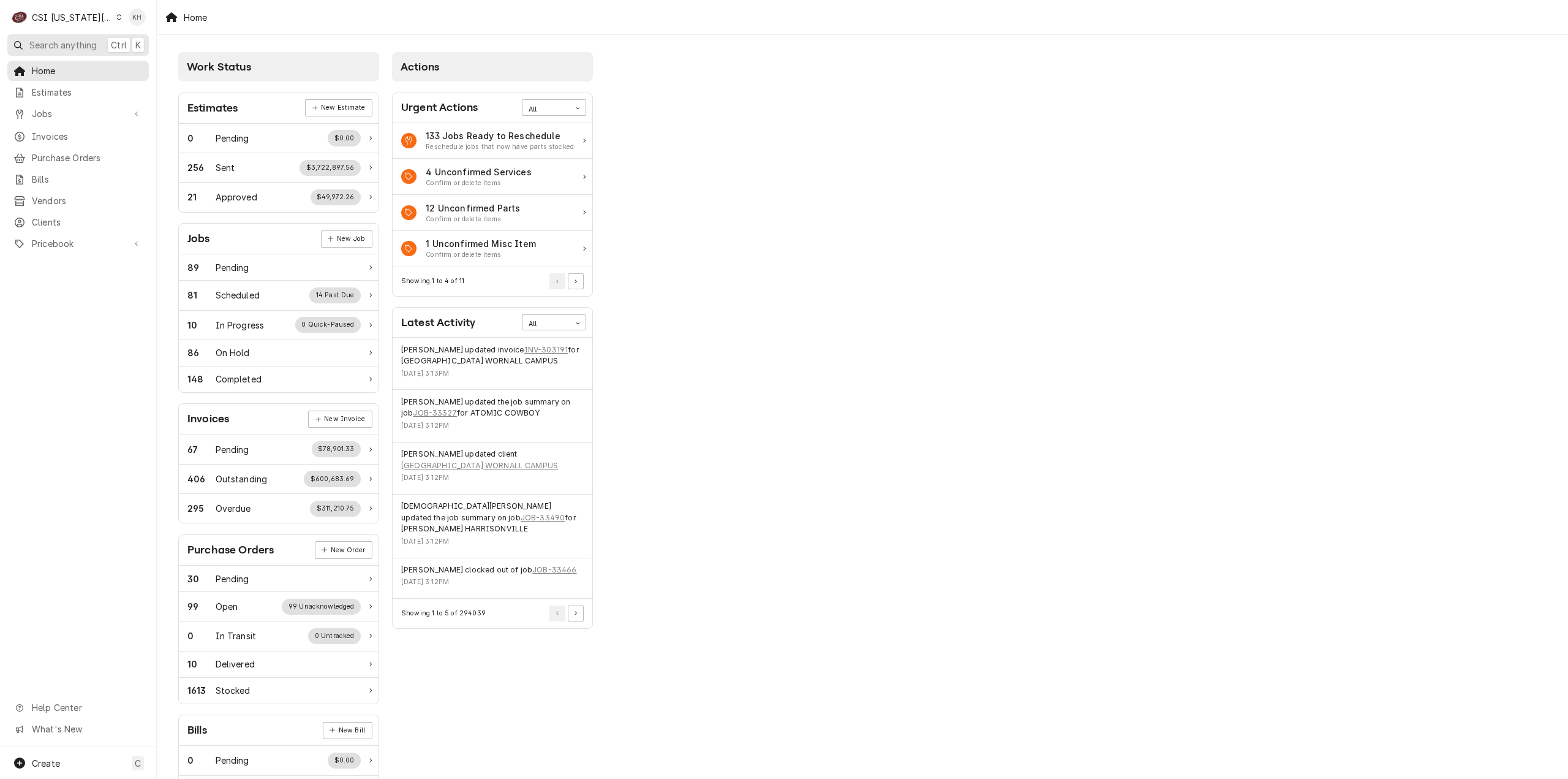
click at [78, 50] on span "Search anything" at bounding box center [63, 45] width 68 height 13
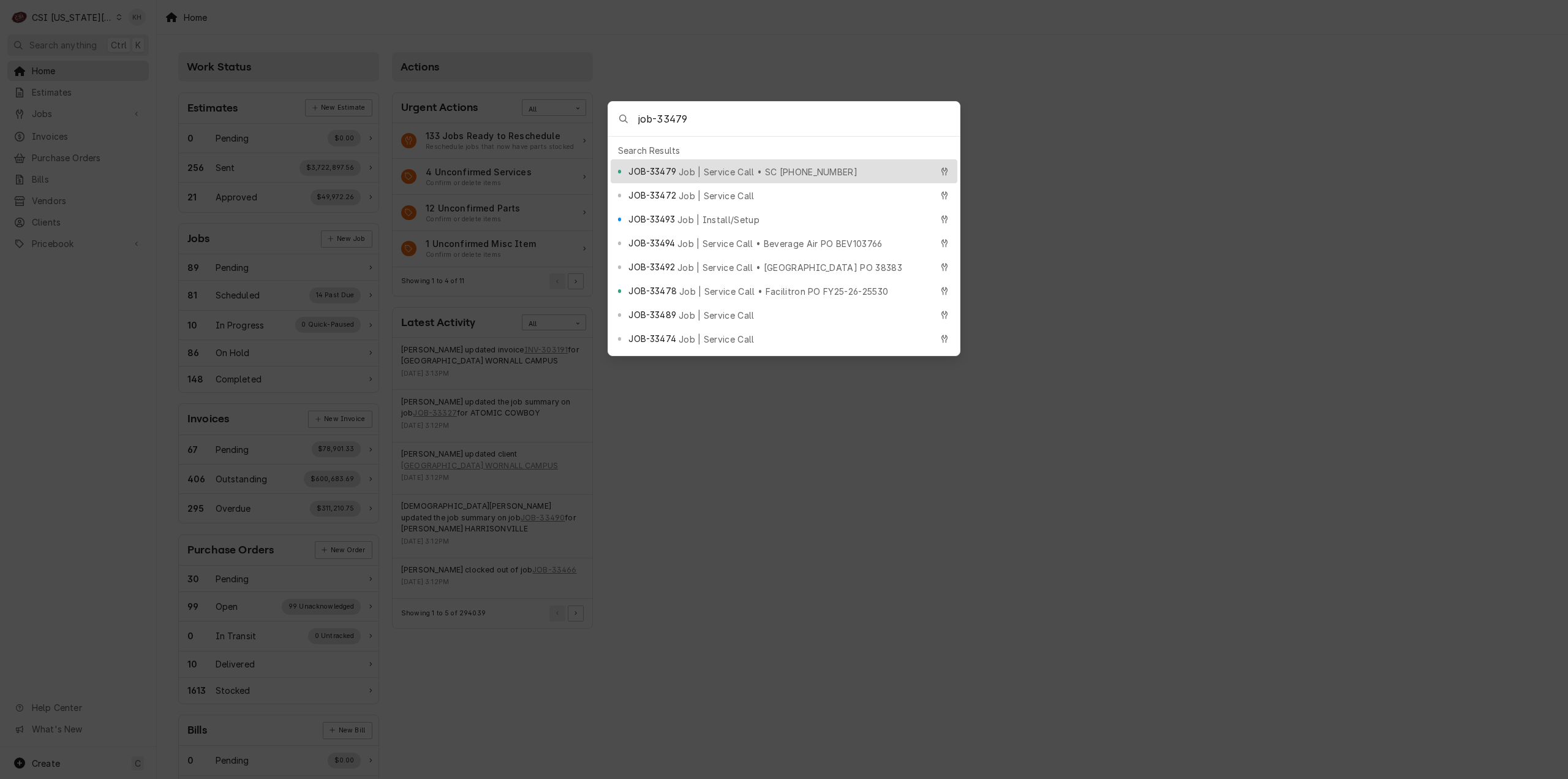
type input "job-33479"
click at [673, 168] on span "JOB-33479" at bounding box center [653, 171] width 47 height 13
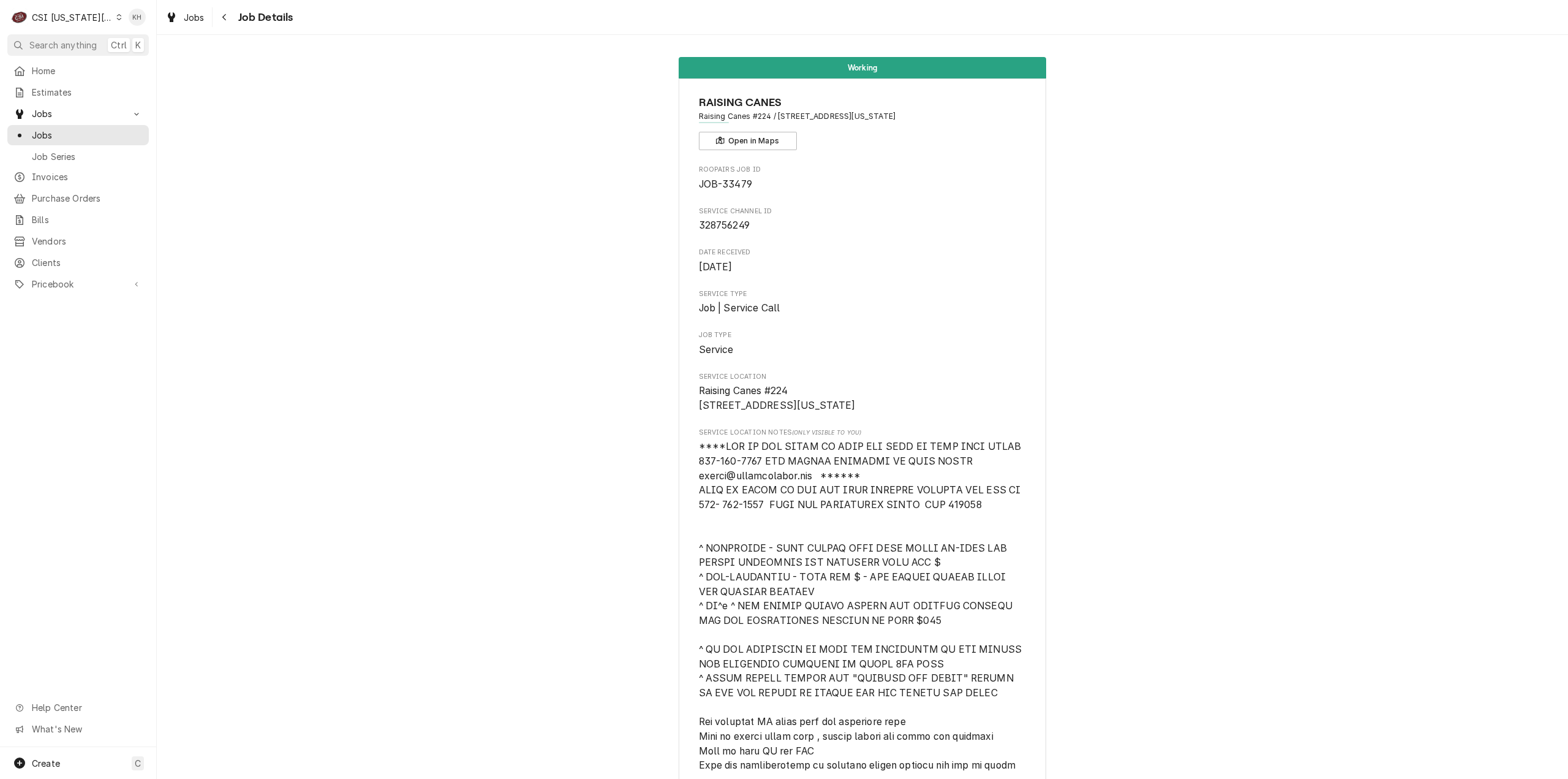
click at [94, 21] on div "CSI [US_STATE][GEOGRAPHIC_DATA]" at bounding box center [73, 17] width 81 height 13
click at [147, 61] on div "CSI St. [PERSON_NAME]" at bounding box center [210, 67] width 179 height 13
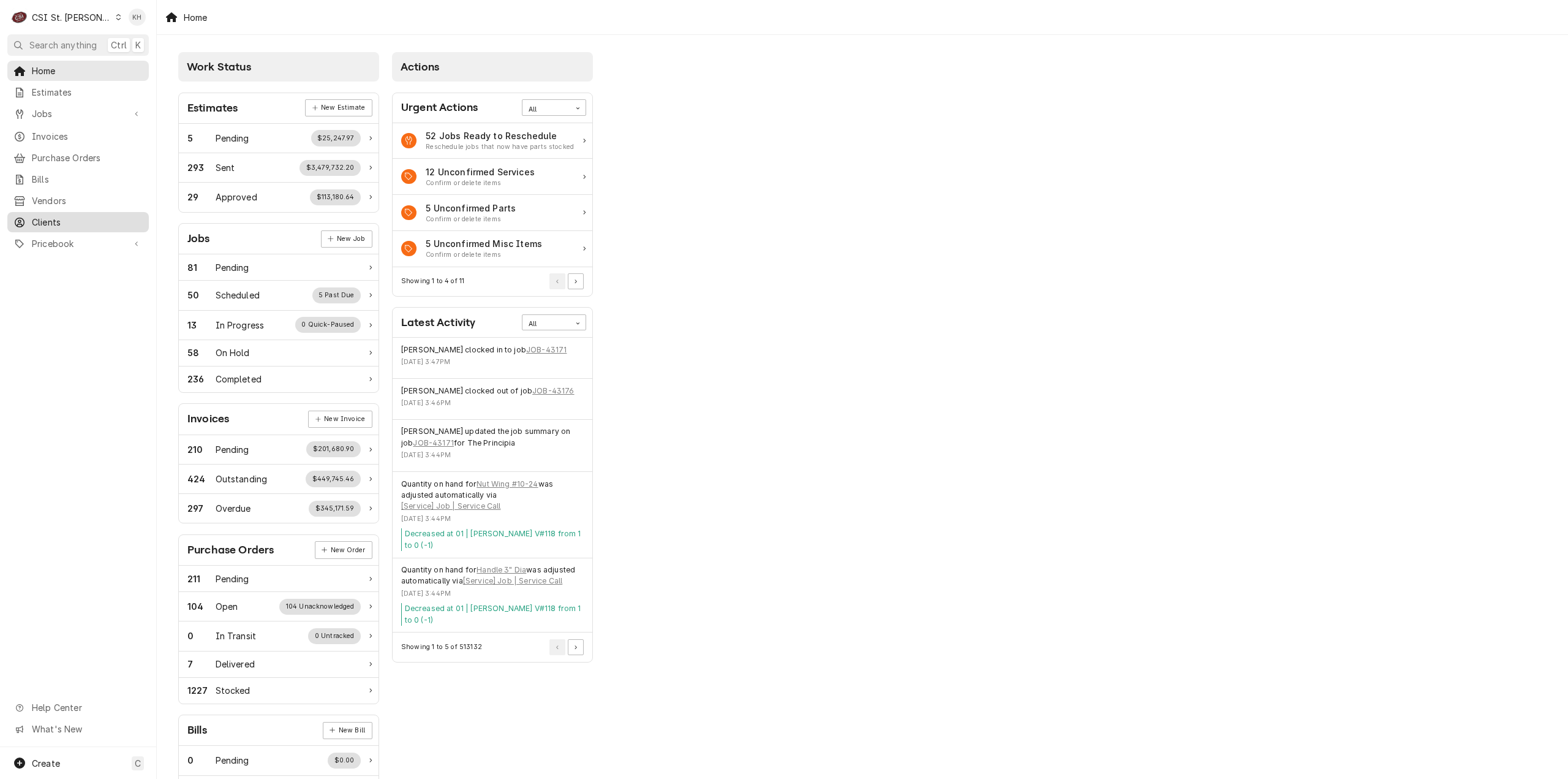
click at [71, 216] on span "Clients" at bounding box center [87, 222] width 111 height 13
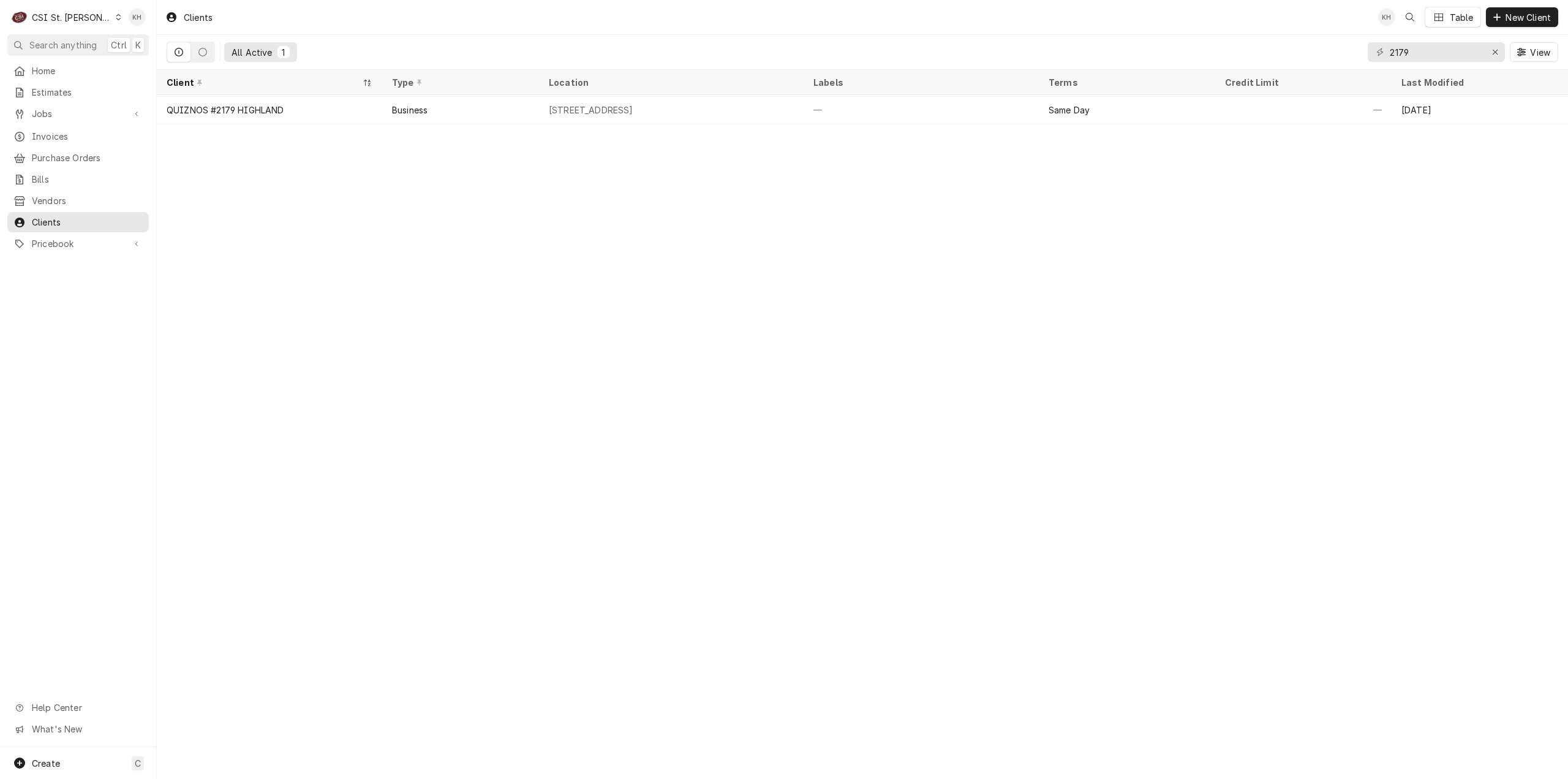
click at [76, 393] on div "Home Estimates Jobs Jobs Job Series Invoices Purchase Orders Bills Vendors Clie…" at bounding box center [78, 404] width 156 height 687
